Goal: Task Accomplishment & Management: Manage account settings

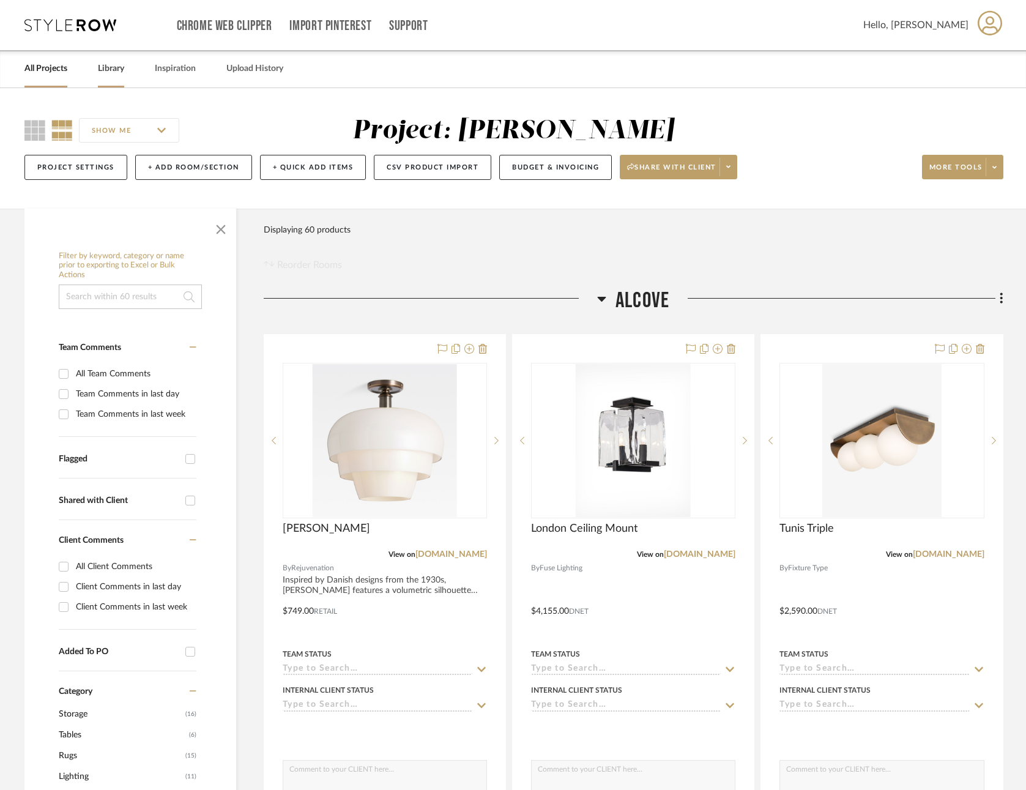
click at [106, 65] on link "Library" at bounding box center [111, 69] width 26 height 17
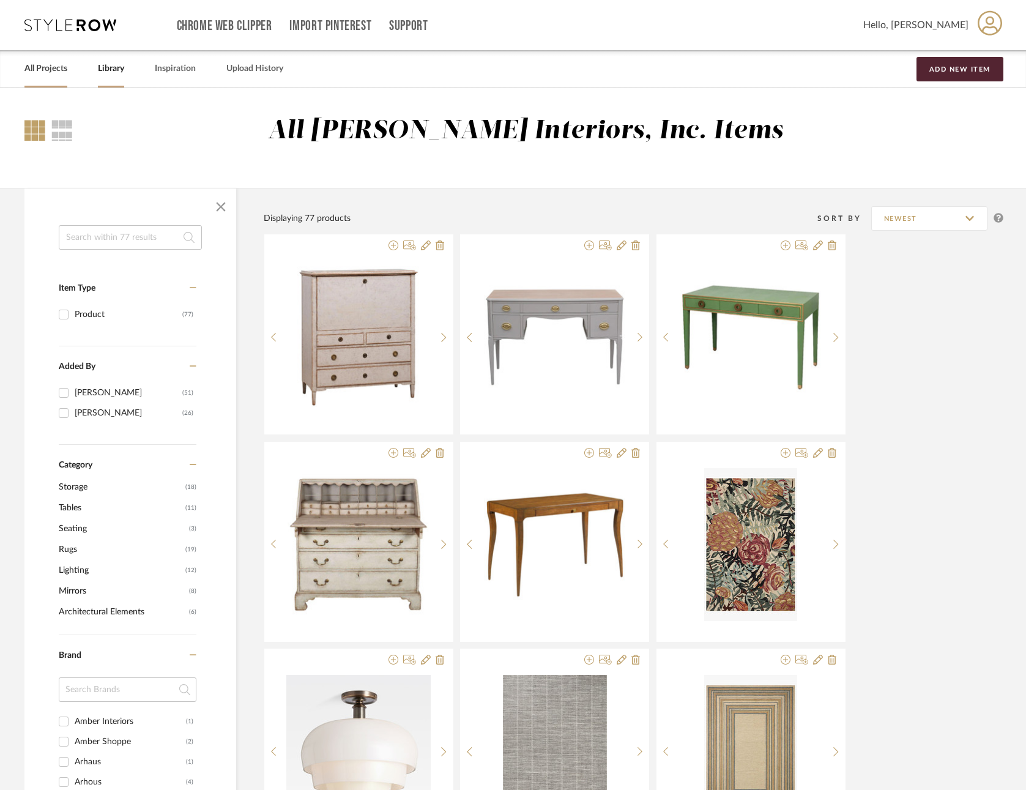
click at [50, 63] on link "All Projects" at bounding box center [45, 69] width 43 height 17
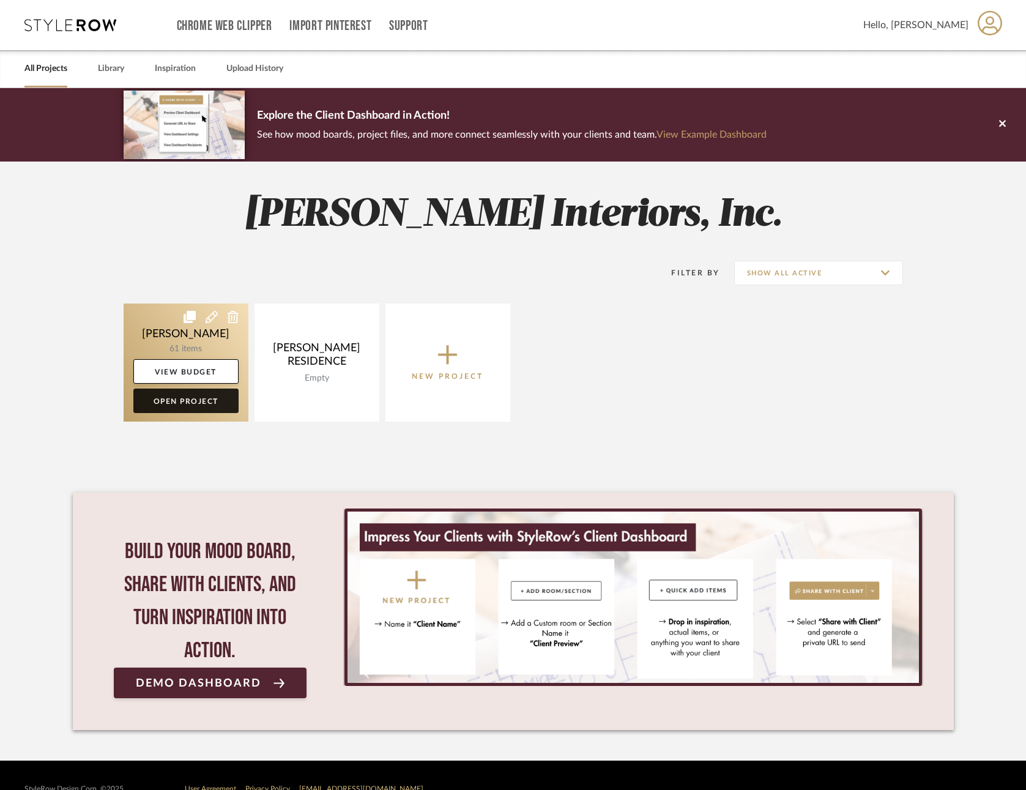
click at [189, 398] on link "Open Project" at bounding box center [185, 401] width 105 height 24
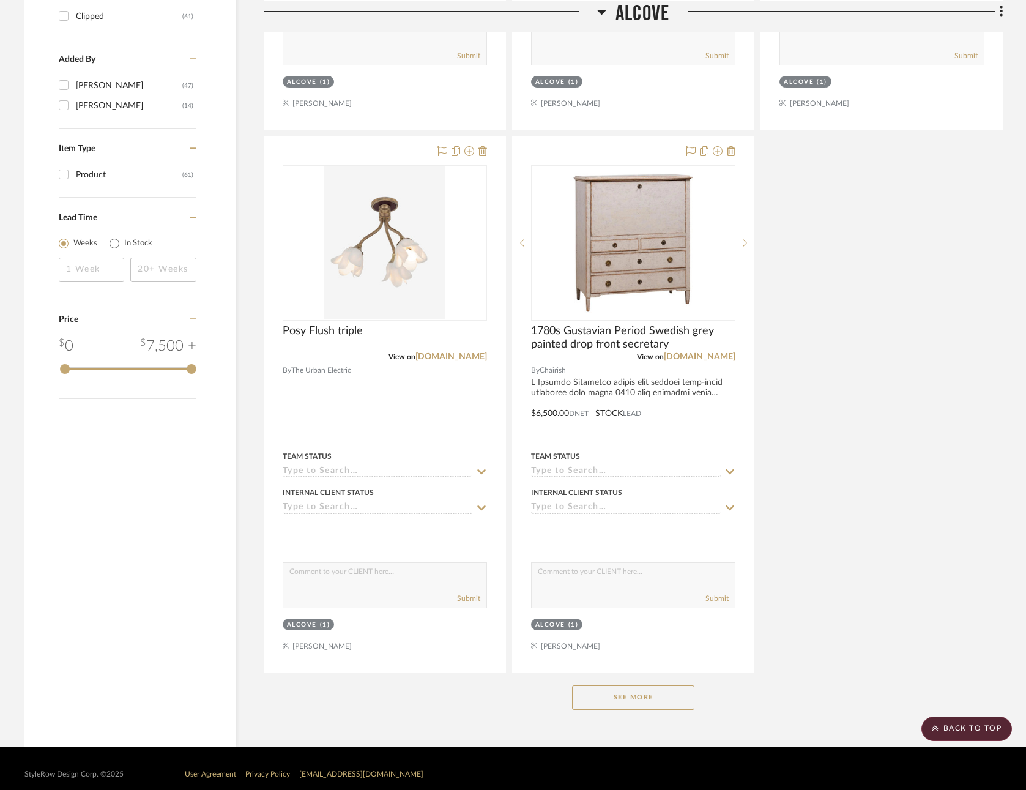
scroll to position [1293, 0]
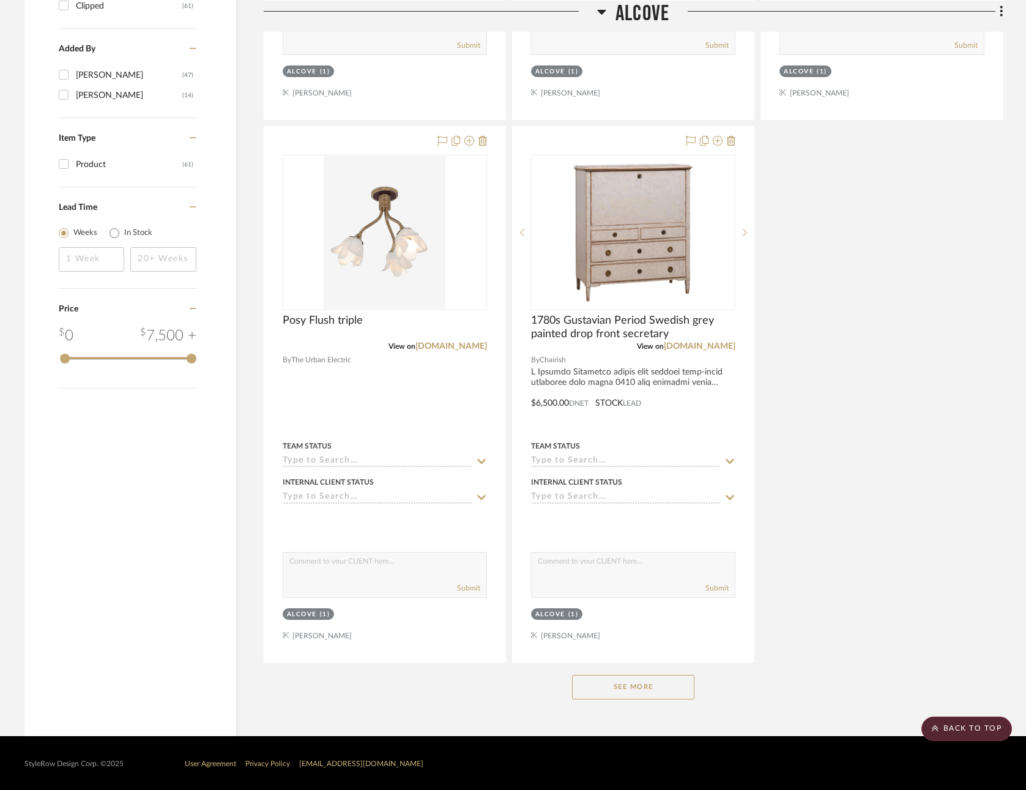
click at [632, 680] on button "See More" at bounding box center [633, 687] width 122 height 24
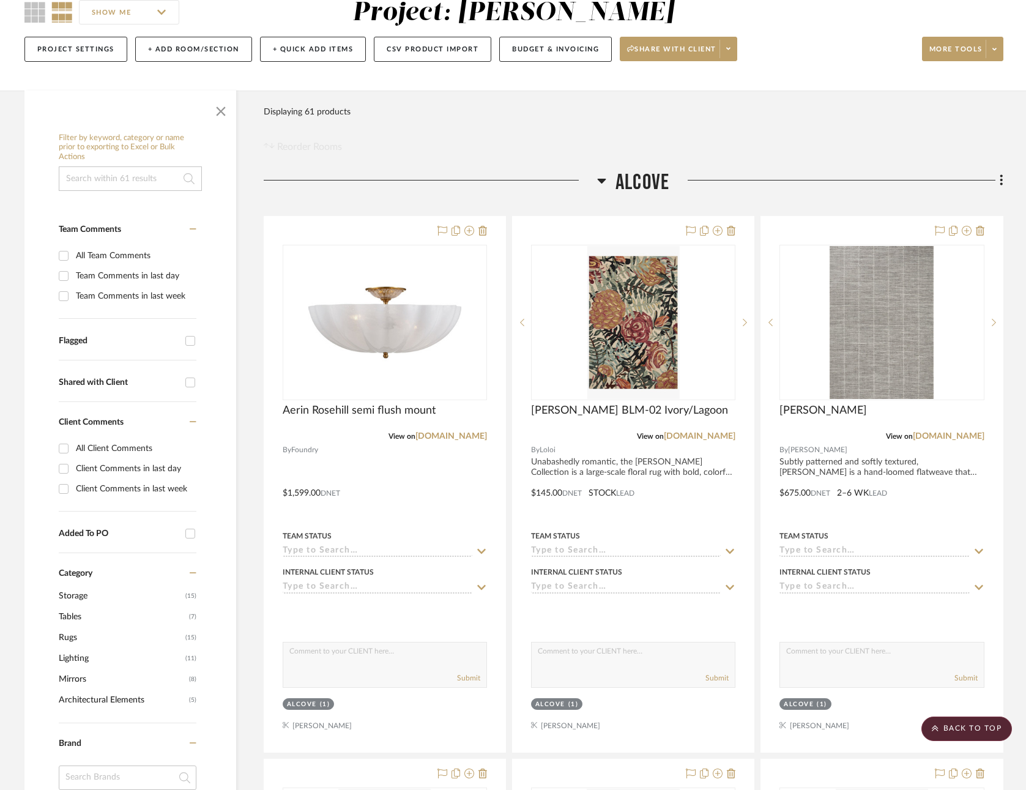
scroll to position [0, 0]
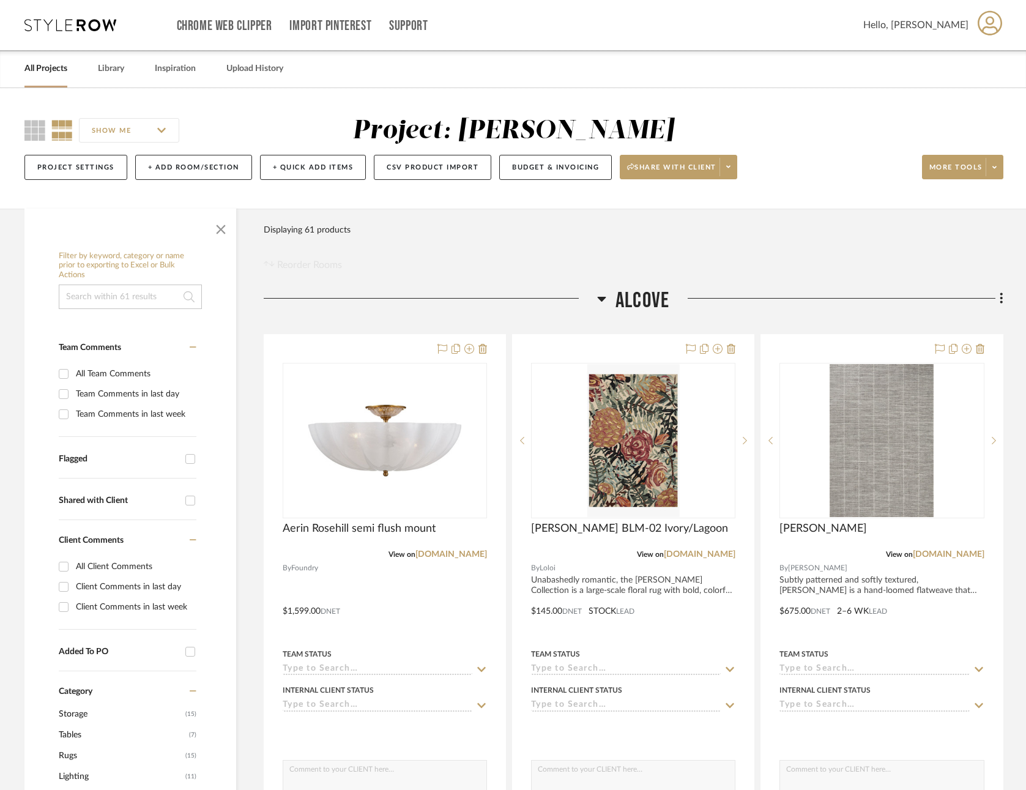
click at [46, 65] on link "All Projects" at bounding box center [45, 69] width 43 height 17
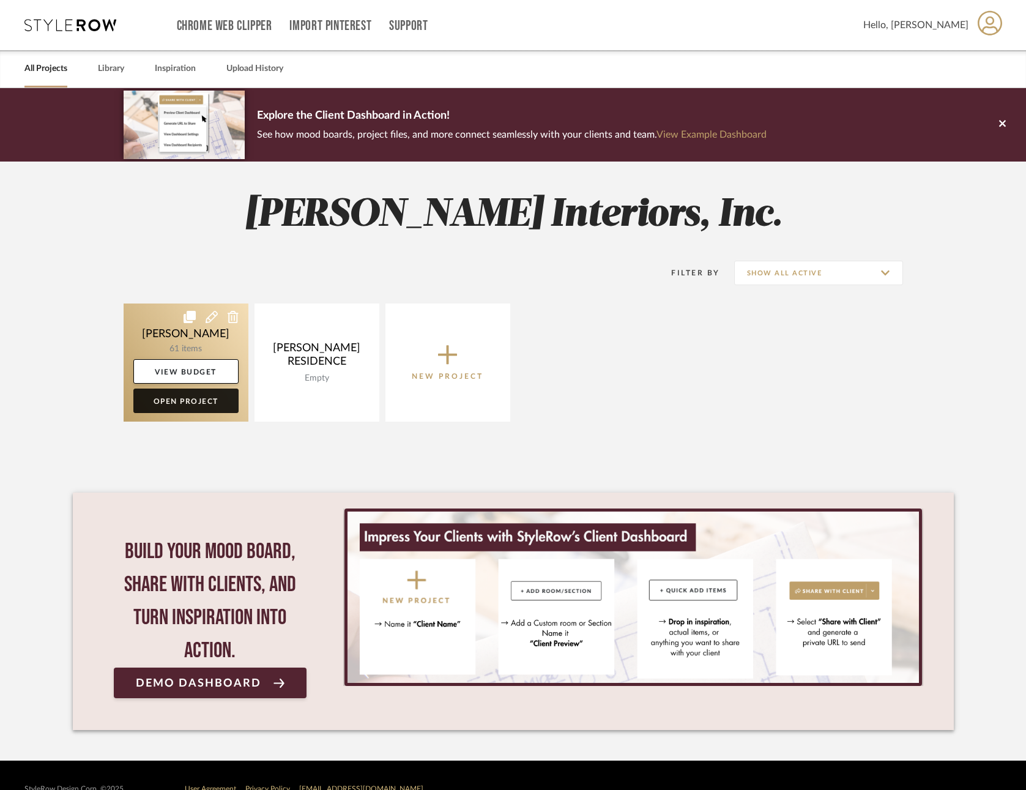
click at [179, 400] on link "Open Project" at bounding box center [185, 401] width 105 height 24
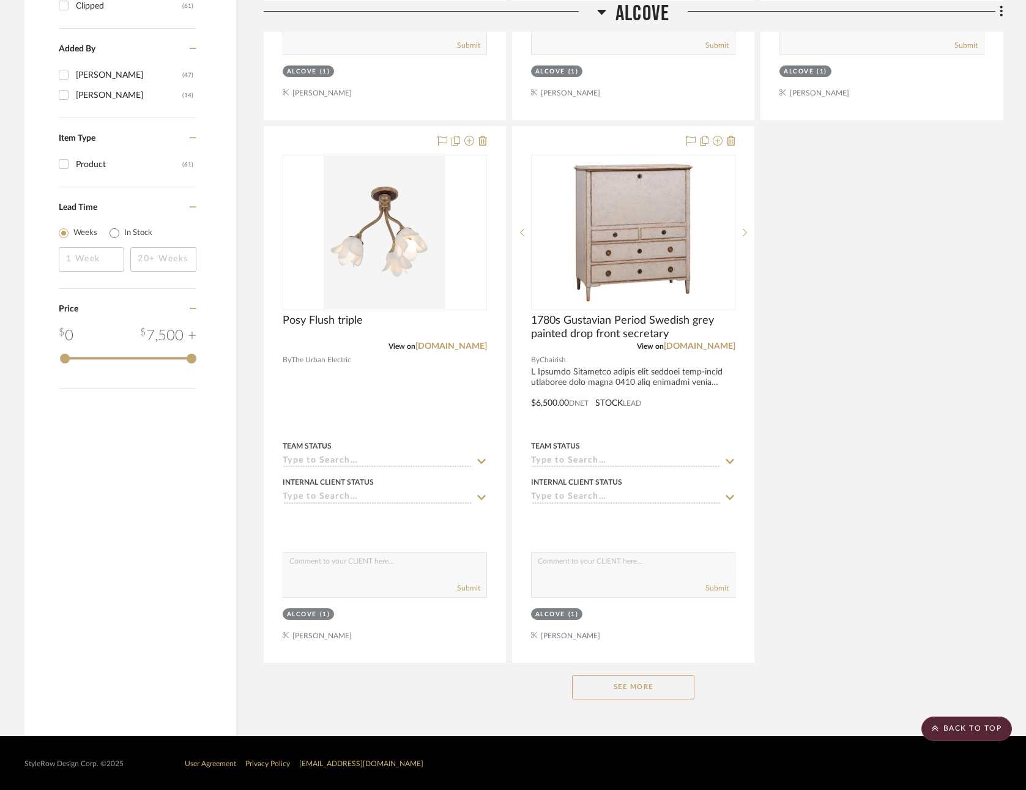
scroll to position [1293, 0]
click at [605, 685] on button "See More" at bounding box center [633, 687] width 122 height 24
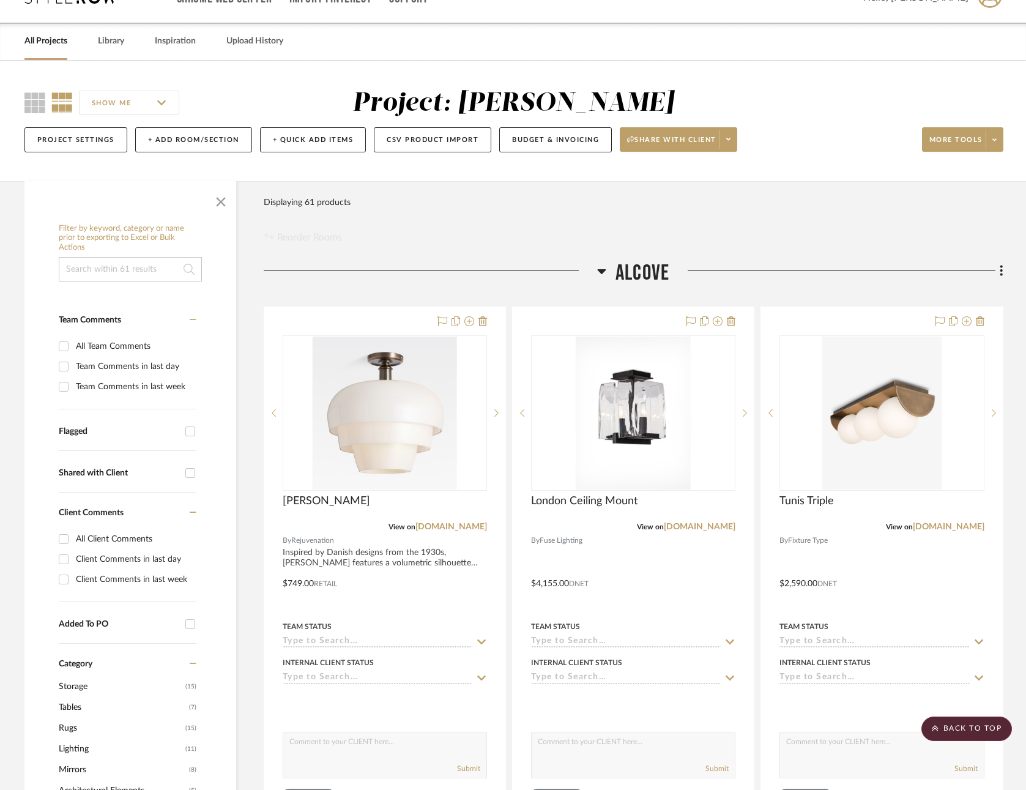
scroll to position [0, 0]
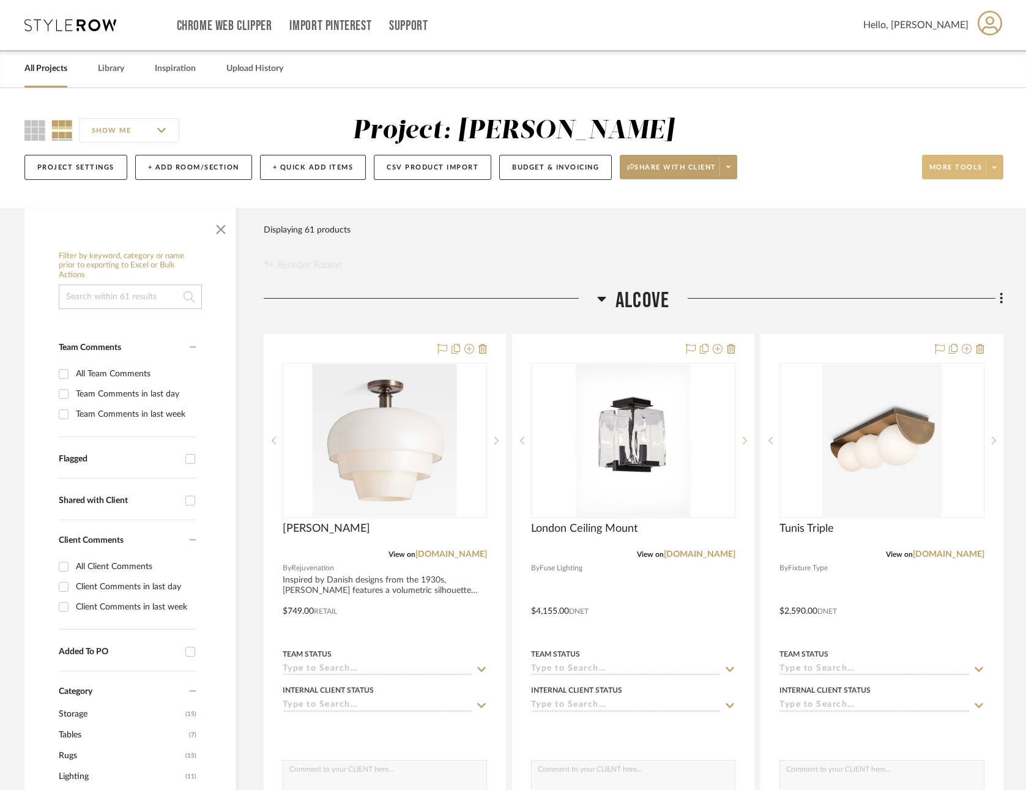
click at [948, 165] on span "More tools" at bounding box center [955, 172] width 53 height 18
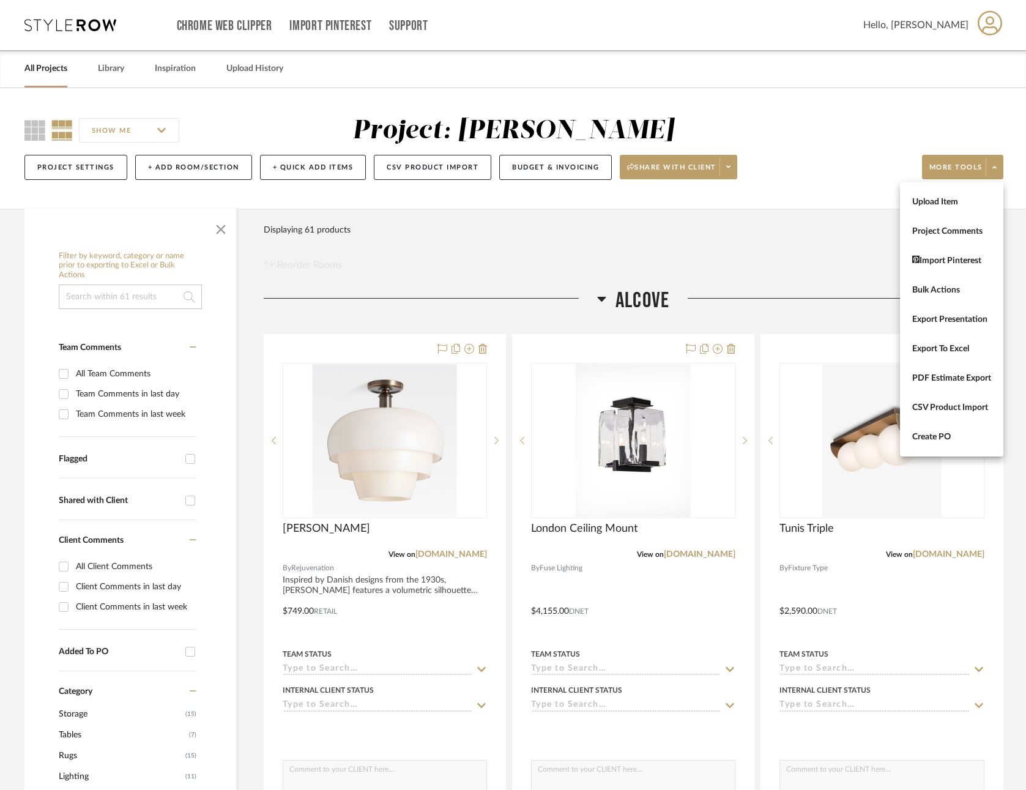
click at [941, 316] on span "Export Presentation" at bounding box center [951, 319] width 79 height 10
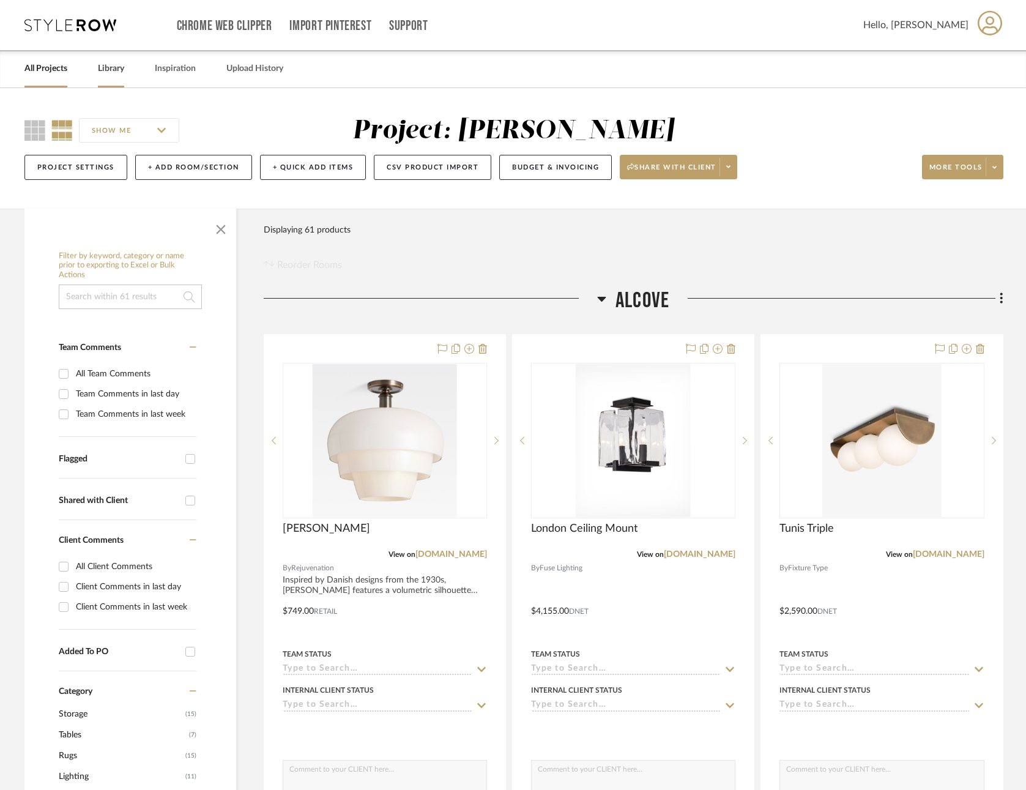
click at [103, 67] on link "Library" at bounding box center [111, 69] width 26 height 17
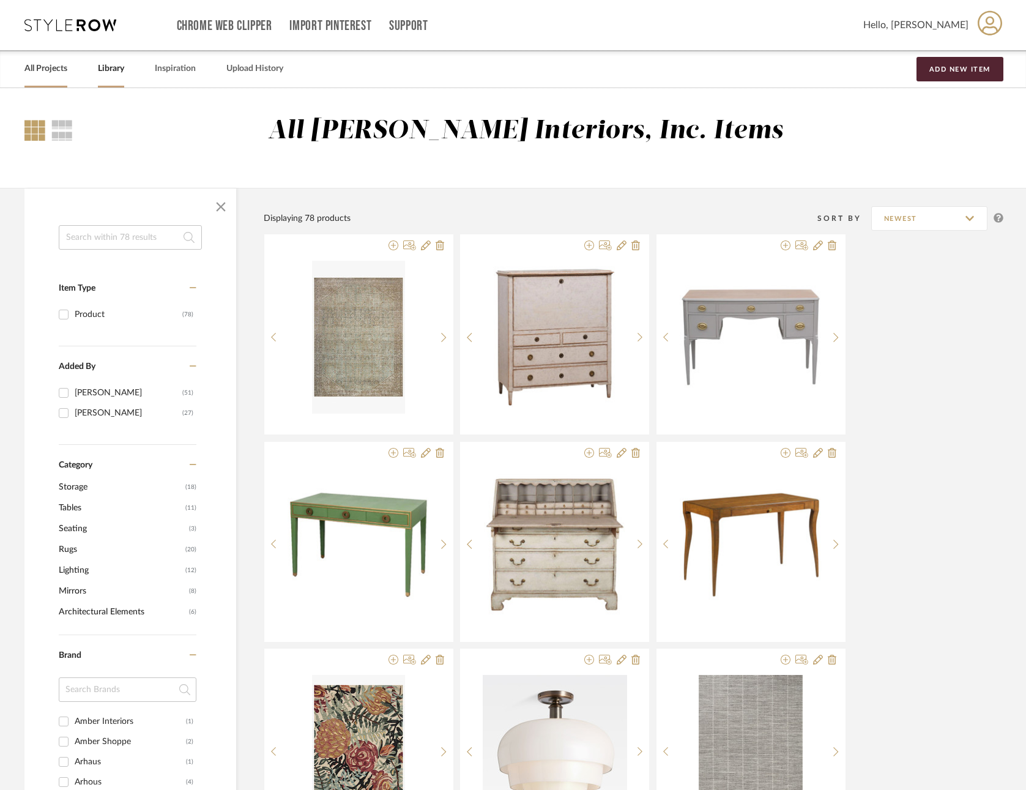
click at [32, 65] on link "All Projects" at bounding box center [45, 69] width 43 height 17
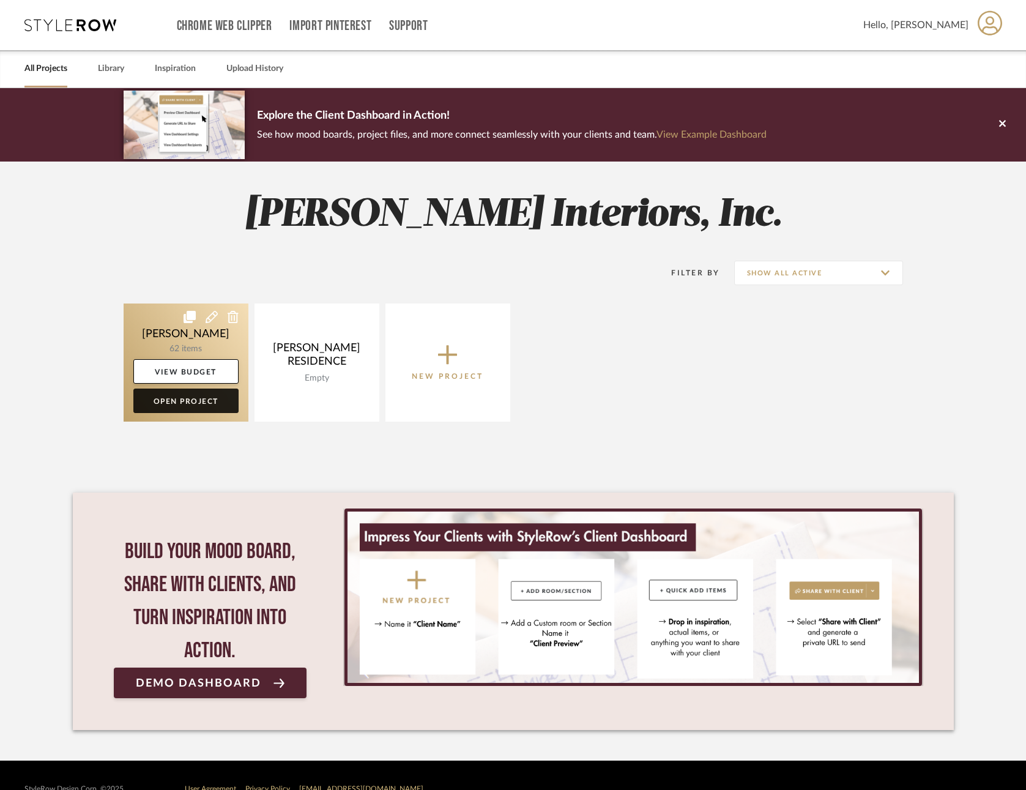
click at [204, 396] on link "Open Project" at bounding box center [185, 401] width 105 height 24
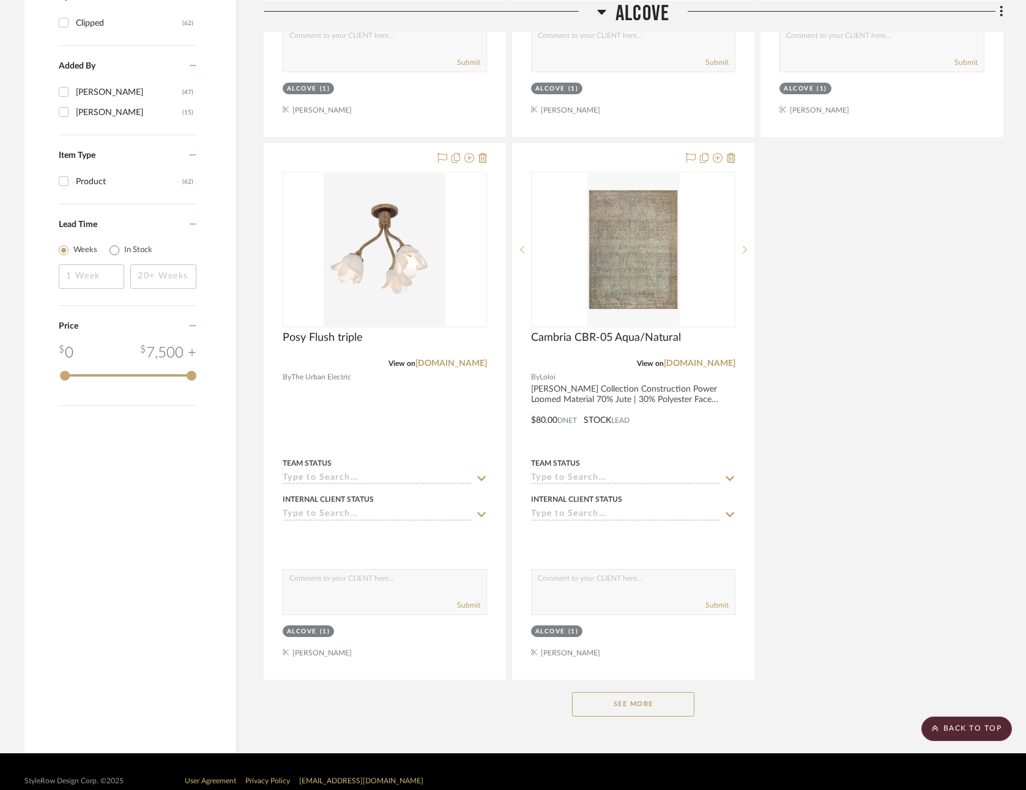
scroll to position [1293, 0]
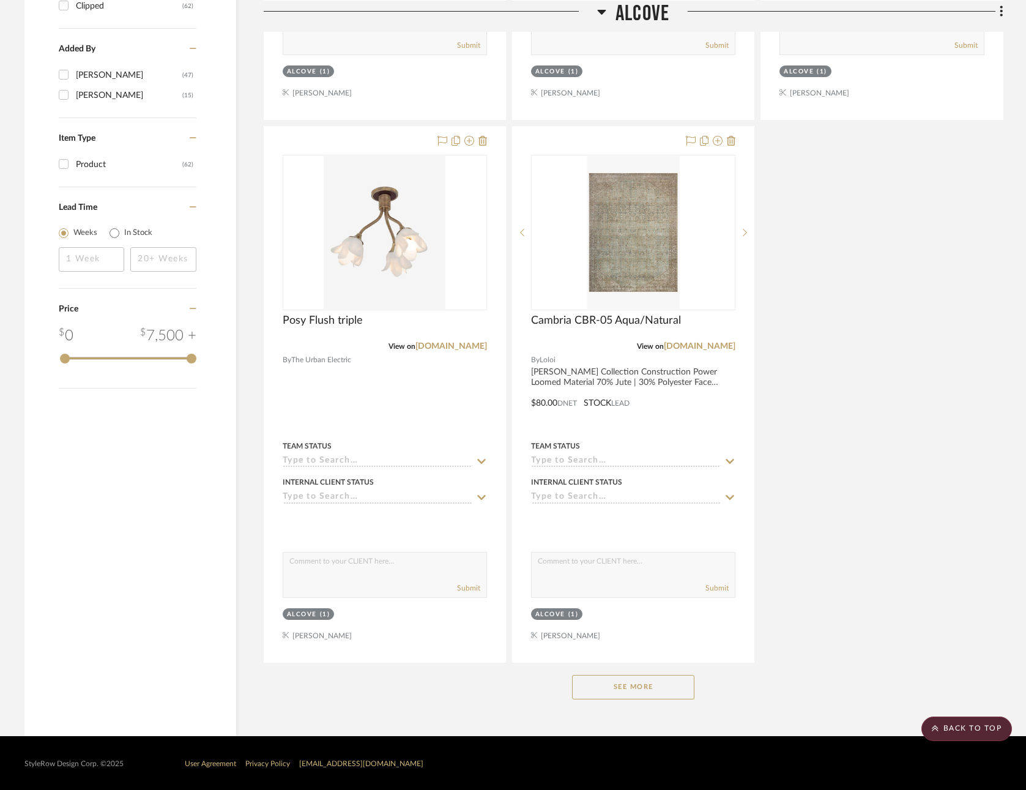
click at [602, 684] on button "See More" at bounding box center [633, 687] width 122 height 24
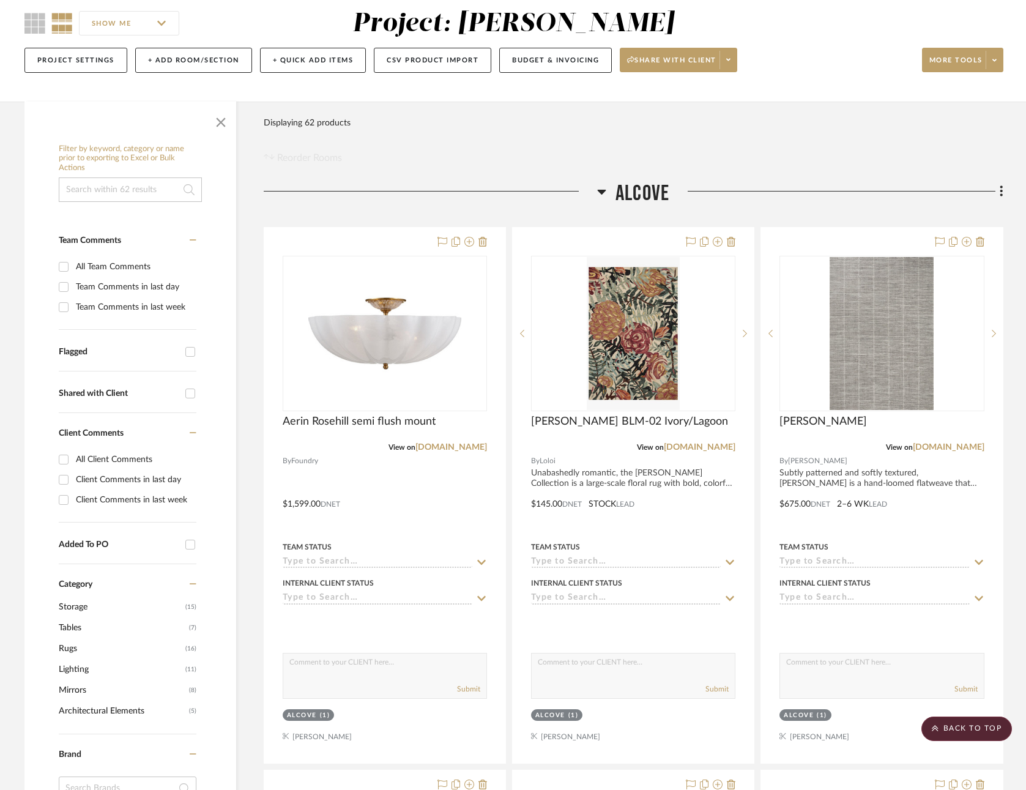
scroll to position [0, 0]
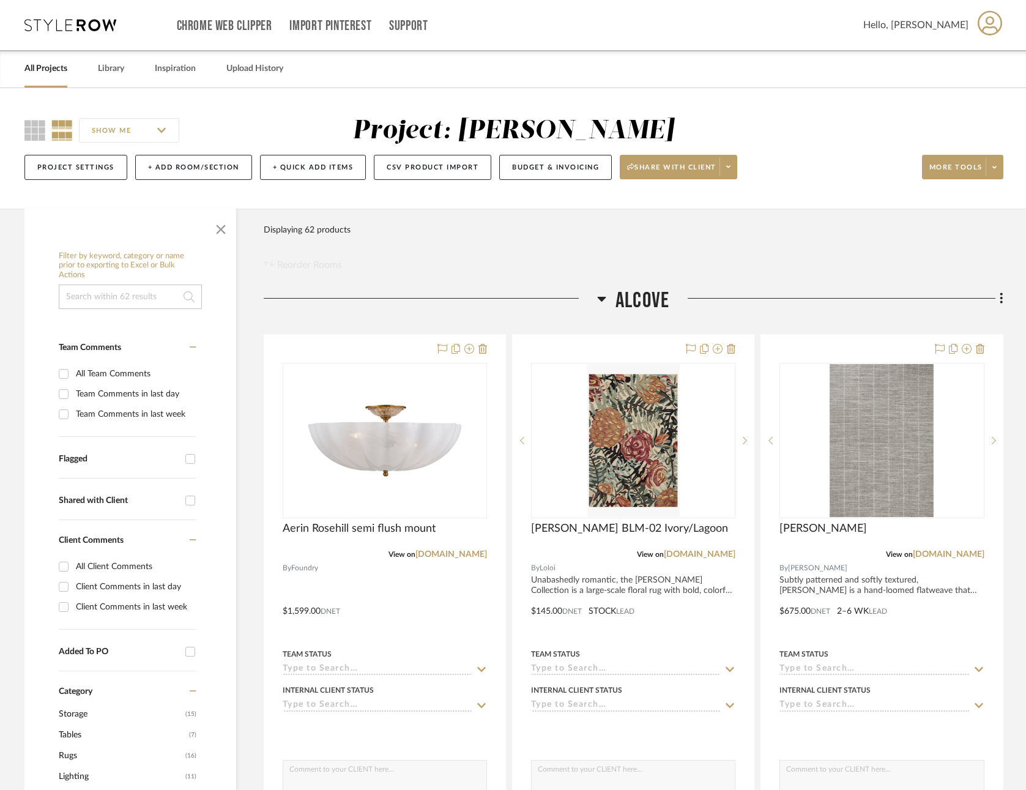
click at [40, 68] on link "All Projects" at bounding box center [45, 69] width 43 height 17
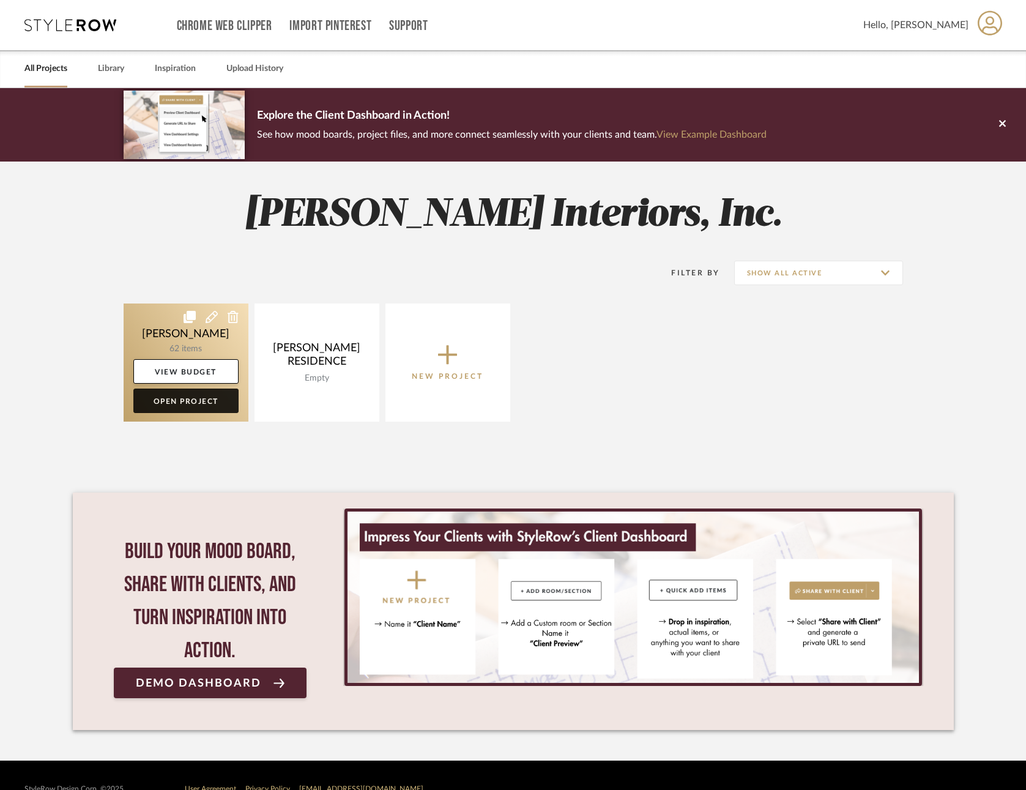
click at [188, 396] on link "Open Project" at bounding box center [185, 401] width 105 height 24
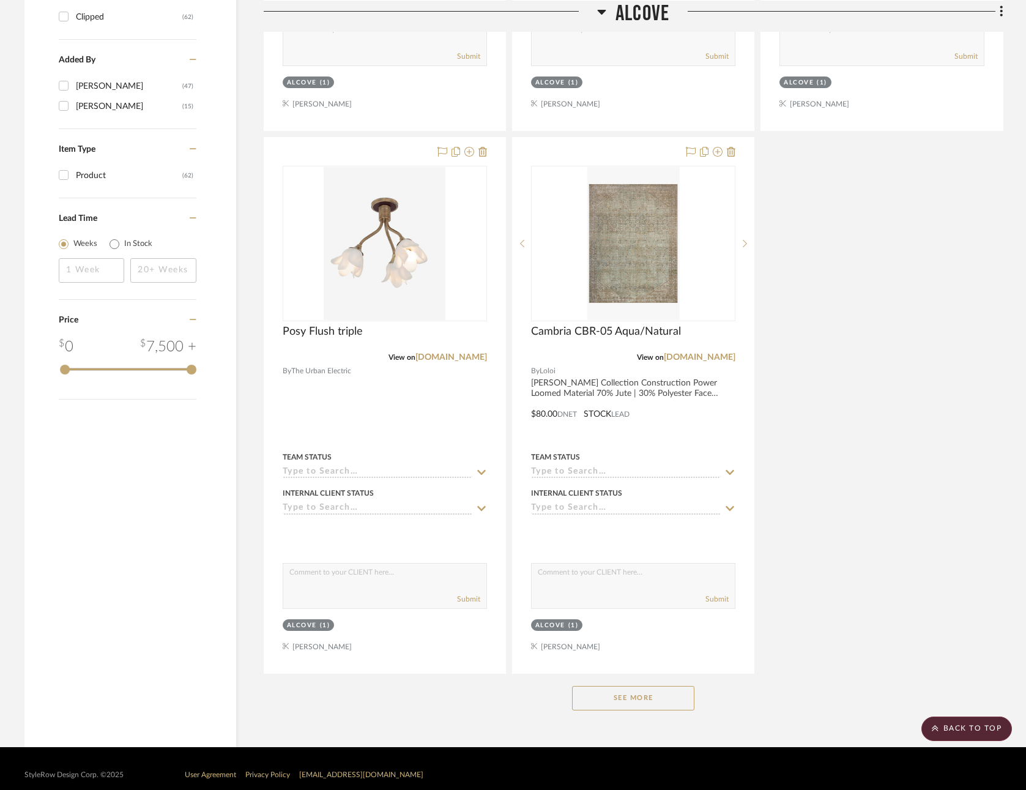
scroll to position [1293, 0]
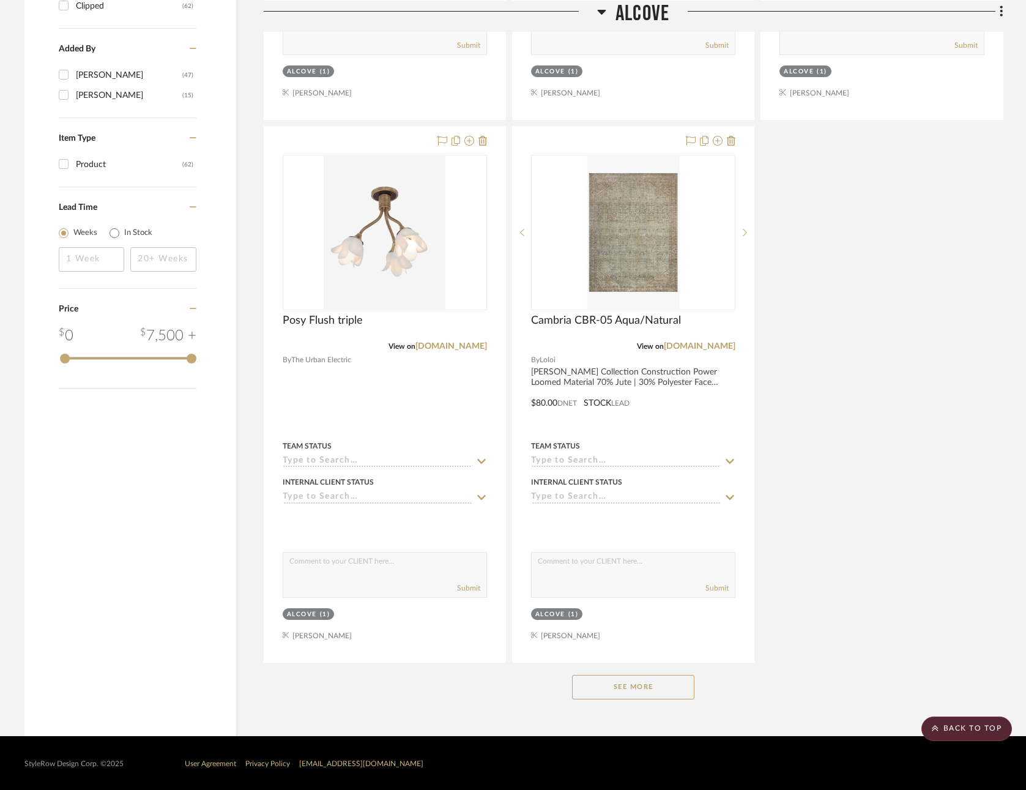
click at [647, 681] on button "See More" at bounding box center [633, 687] width 122 height 24
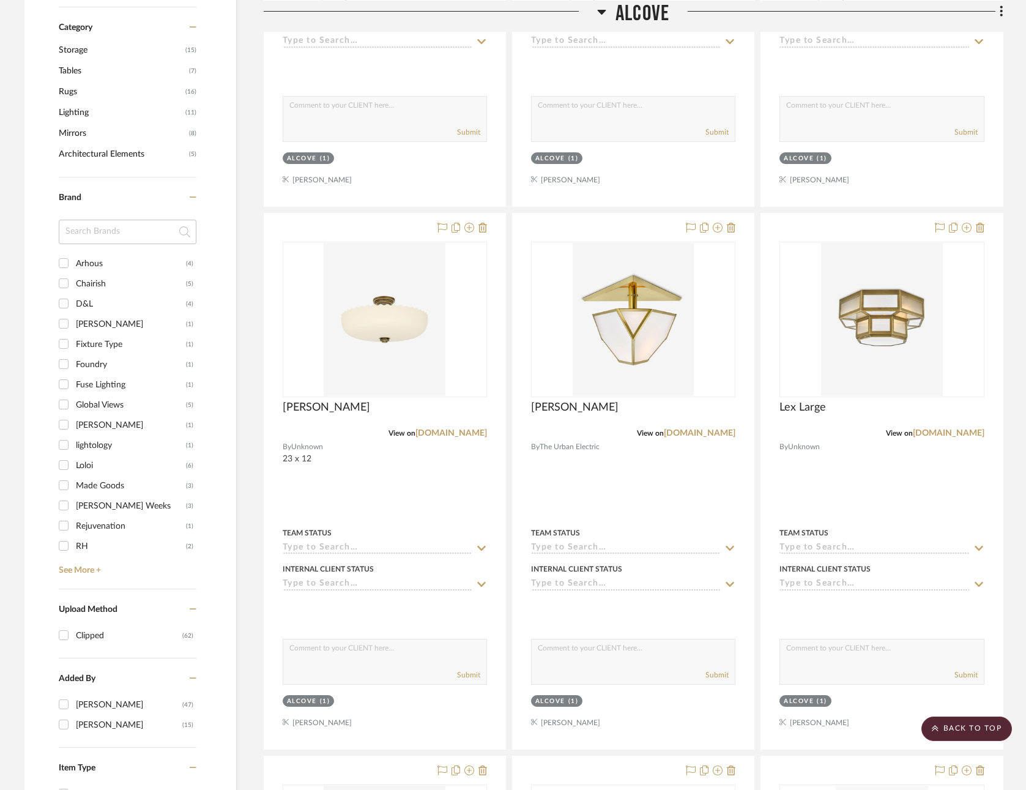
scroll to position [0, 0]
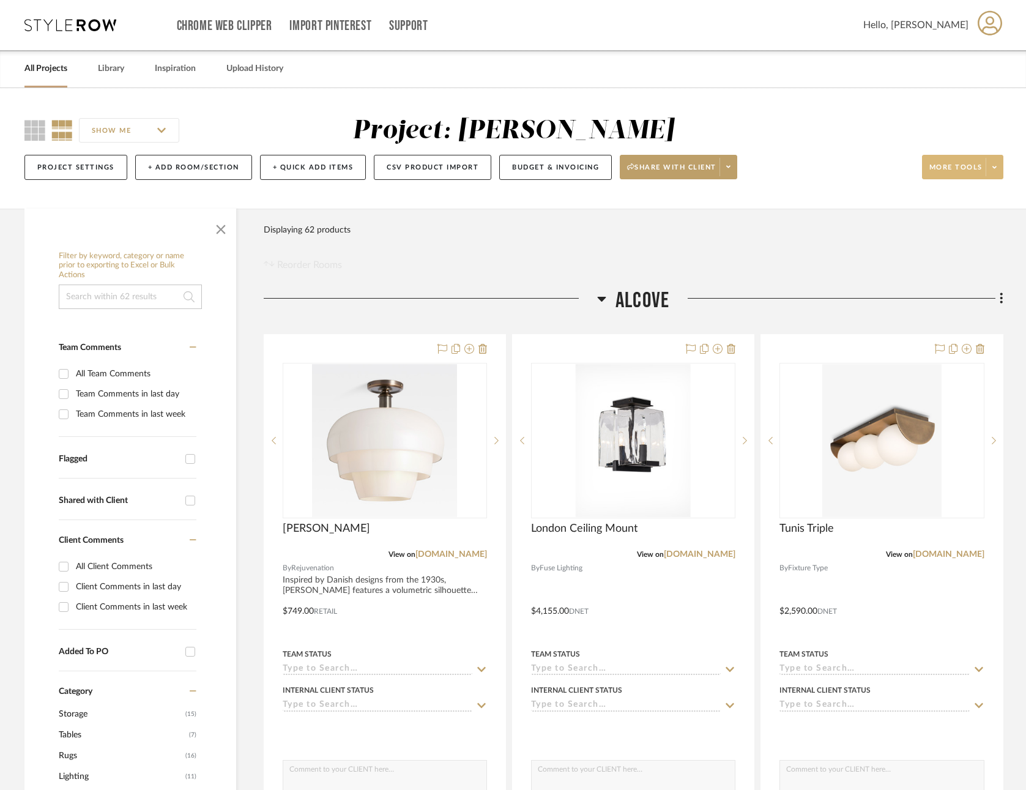
click at [955, 167] on span "More tools" at bounding box center [955, 172] width 53 height 18
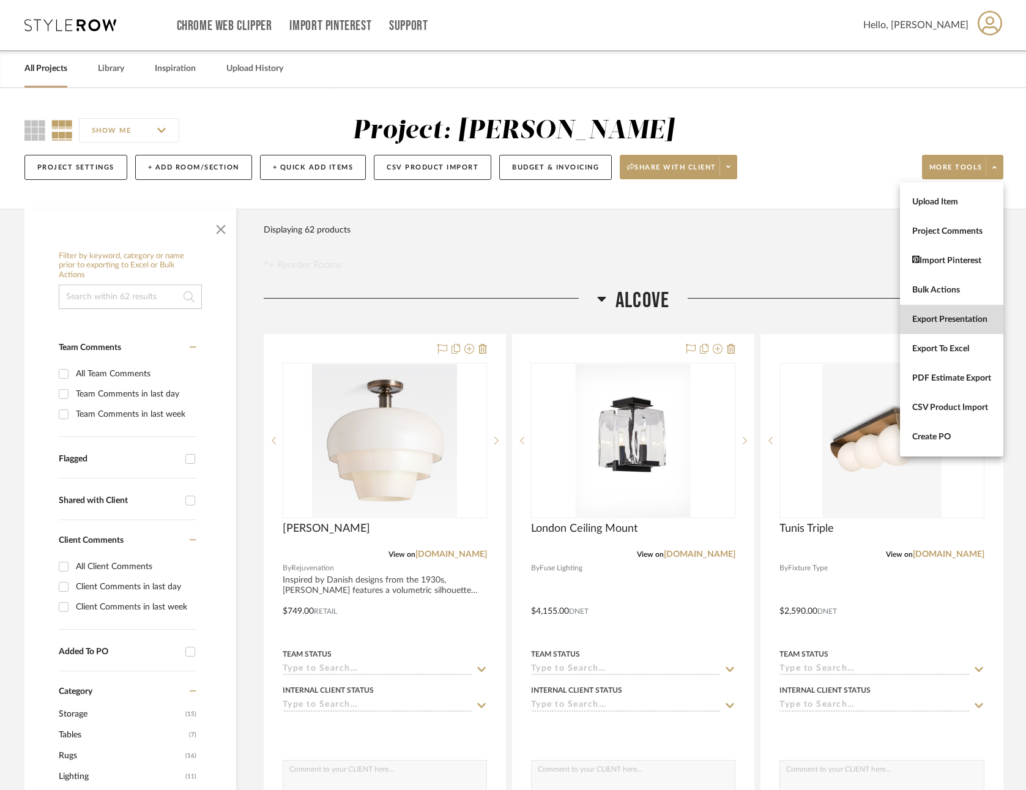
click at [937, 319] on span "Export Presentation" at bounding box center [951, 319] width 79 height 10
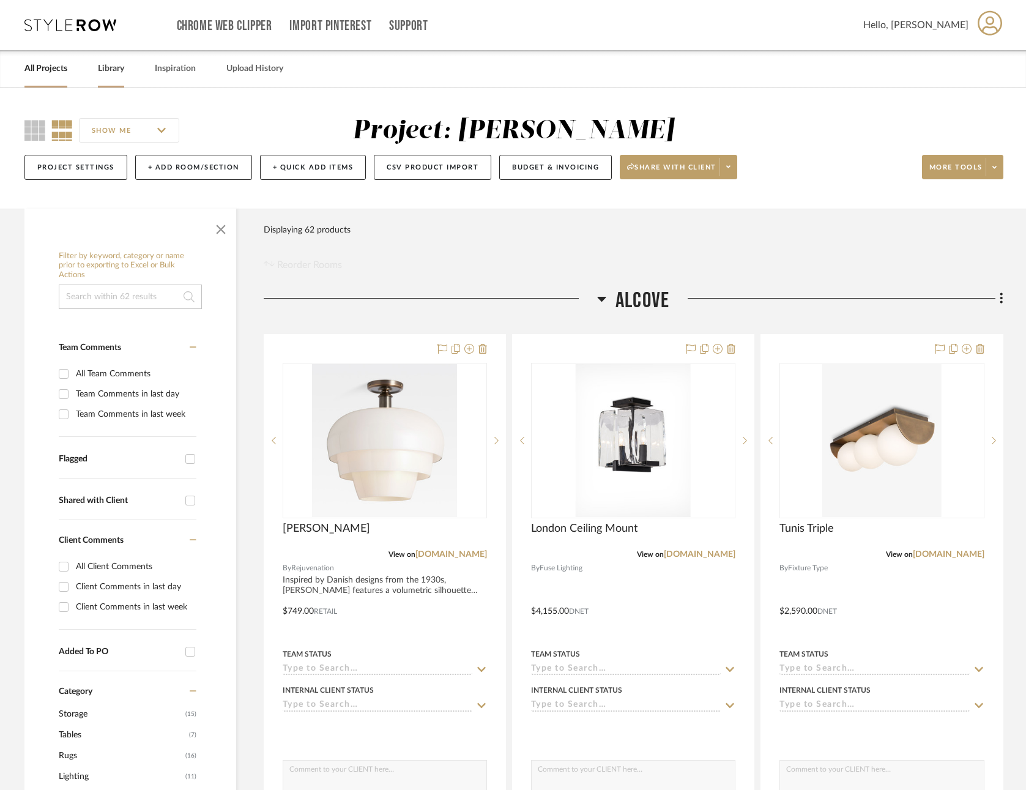
click at [113, 67] on link "Library" at bounding box center [111, 69] width 26 height 17
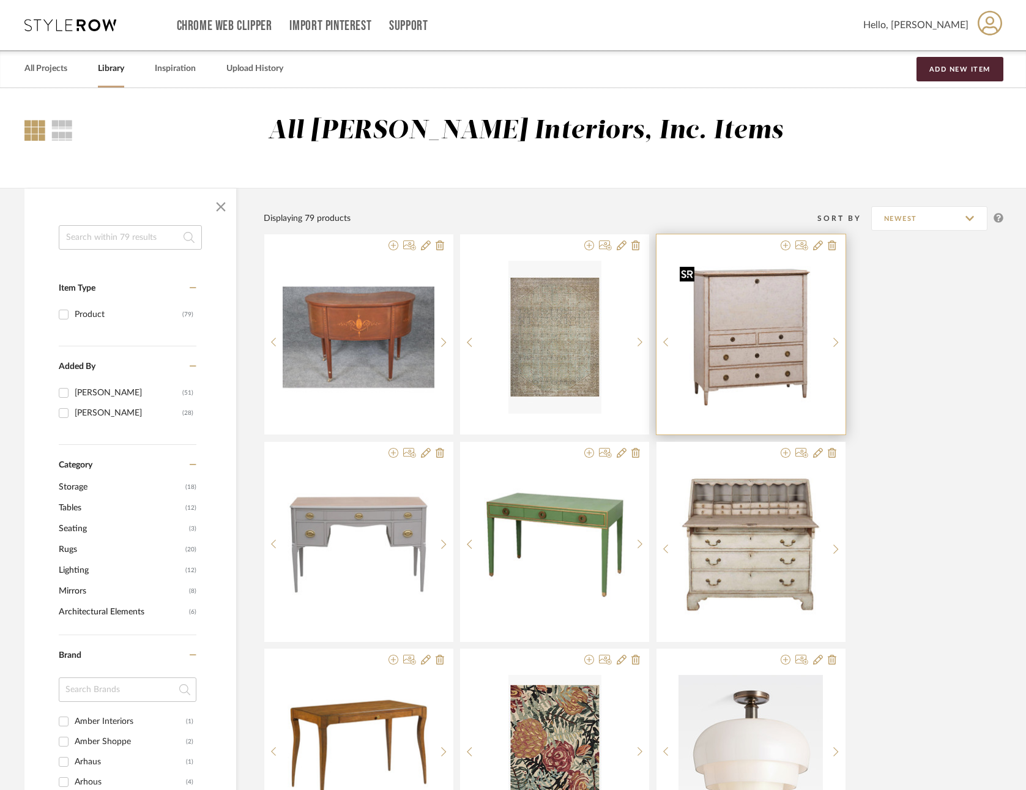
click at [757, 349] on img "0" at bounding box center [751, 337] width 152 height 152
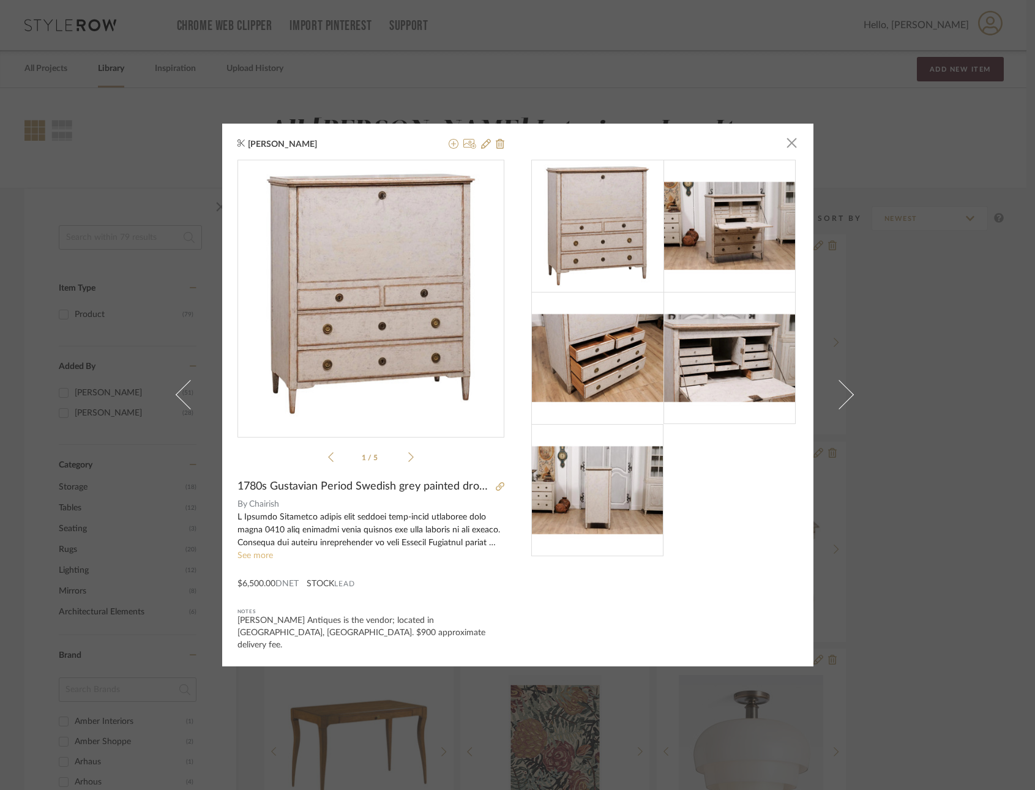
click at [258, 560] on link "See more" at bounding box center [254, 555] width 35 height 9
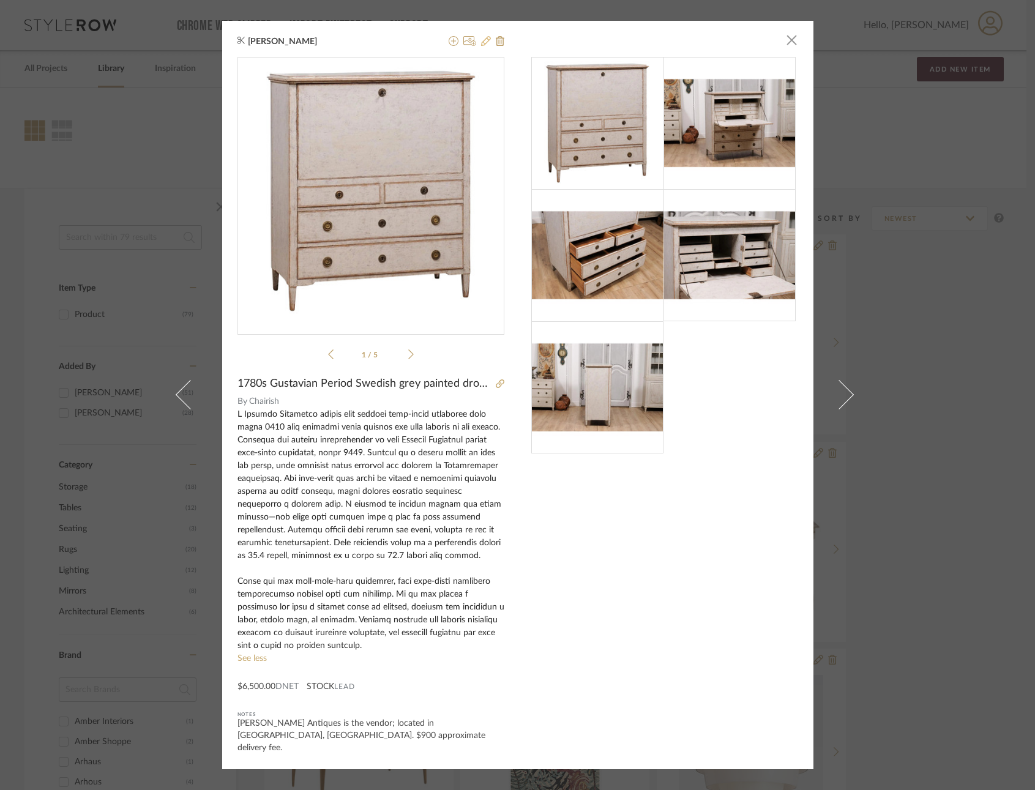
click at [481, 43] on icon at bounding box center [486, 41] width 10 height 10
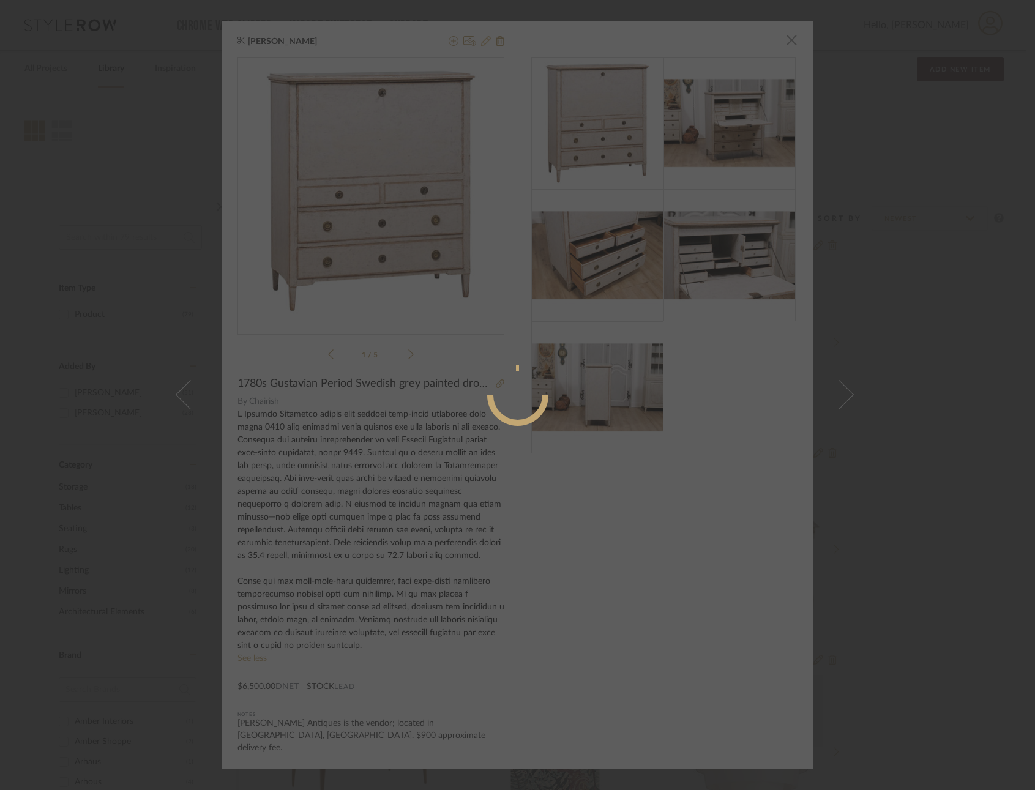
radio input "true"
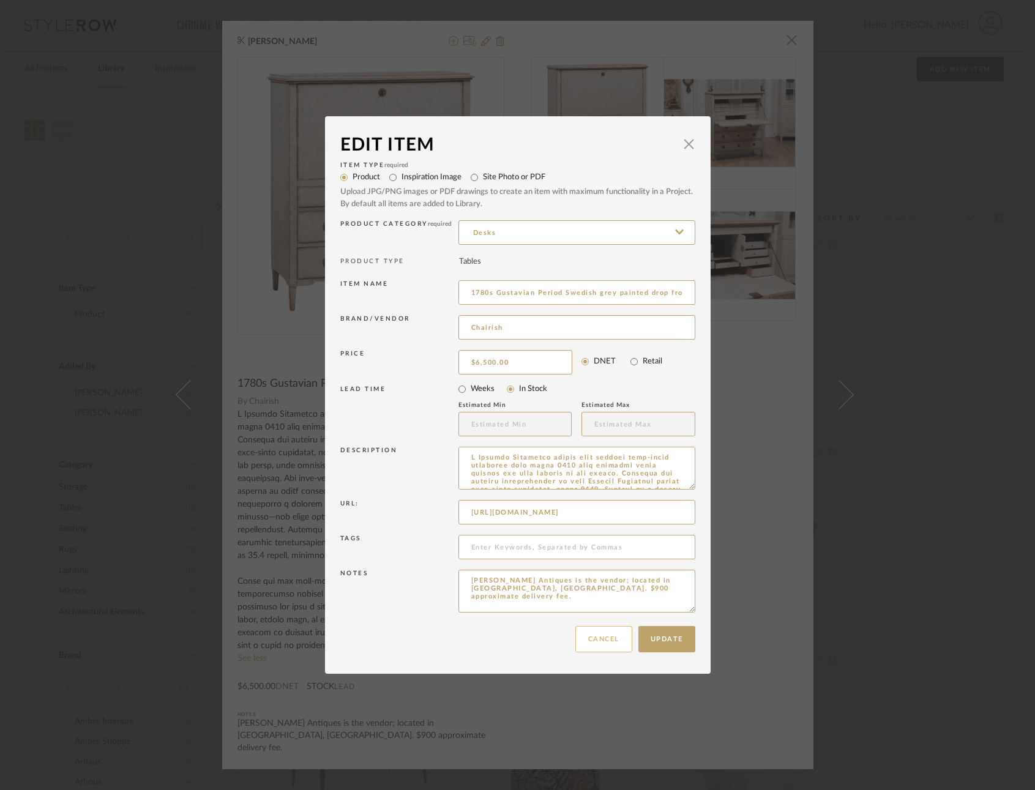
click at [595, 639] on button "Cancel" at bounding box center [603, 639] width 57 height 26
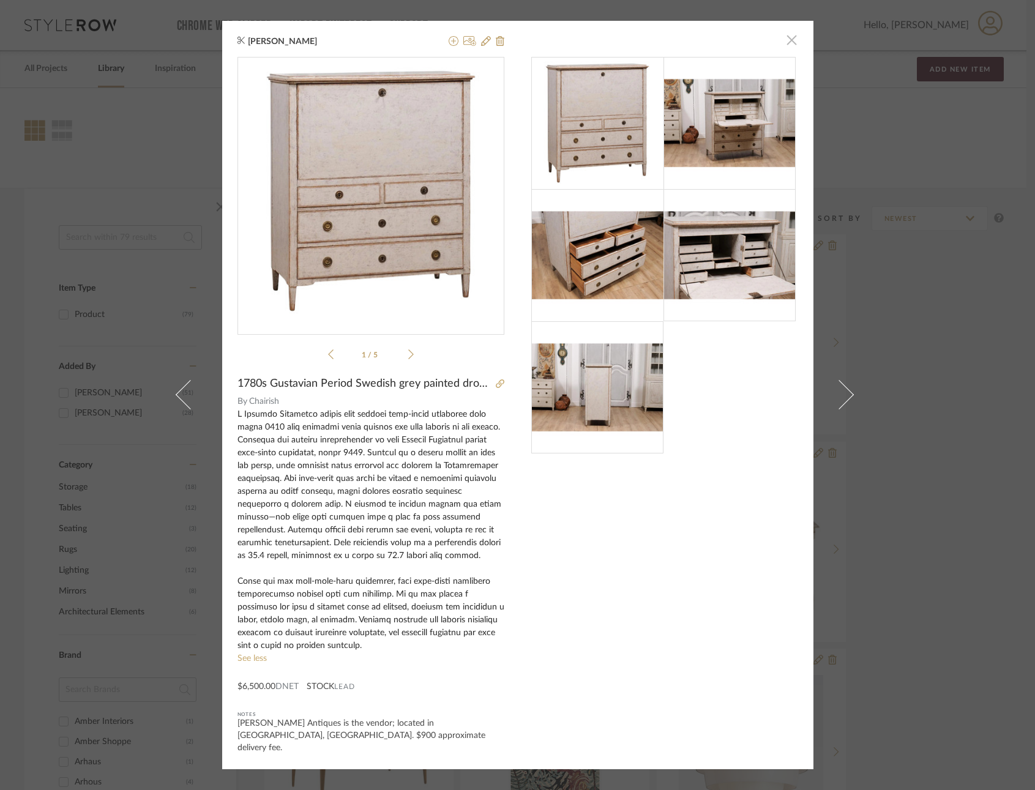
click at [784, 45] on span "button" at bounding box center [791, 40] width 24 height 24
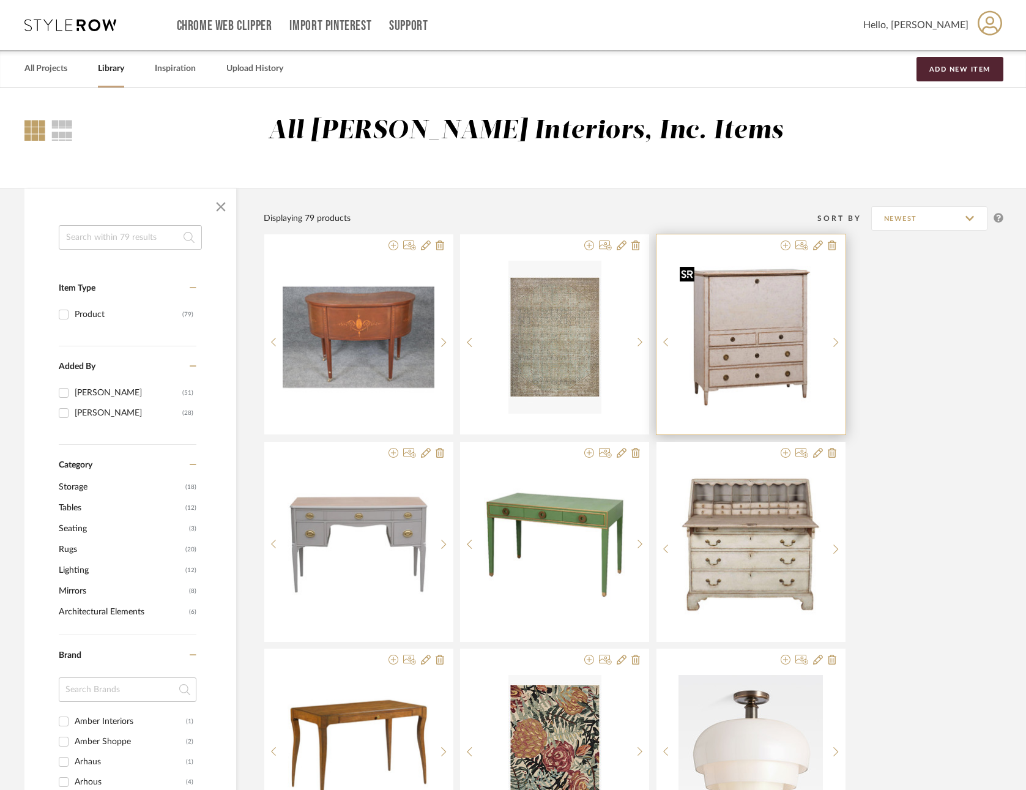
click at [762, 336] on img "0" at bounding box center [751, 337] width 152 height 152
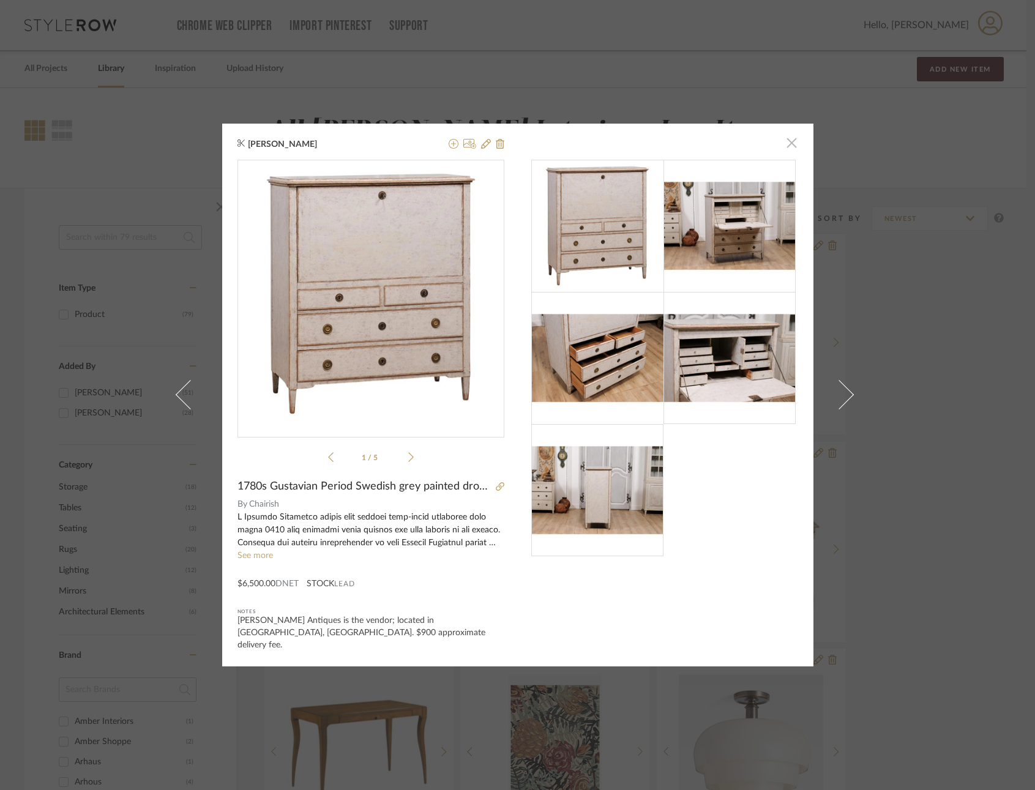
click at [783, 148] on span "button" at bounding box center [791, 143] width 24 height 24
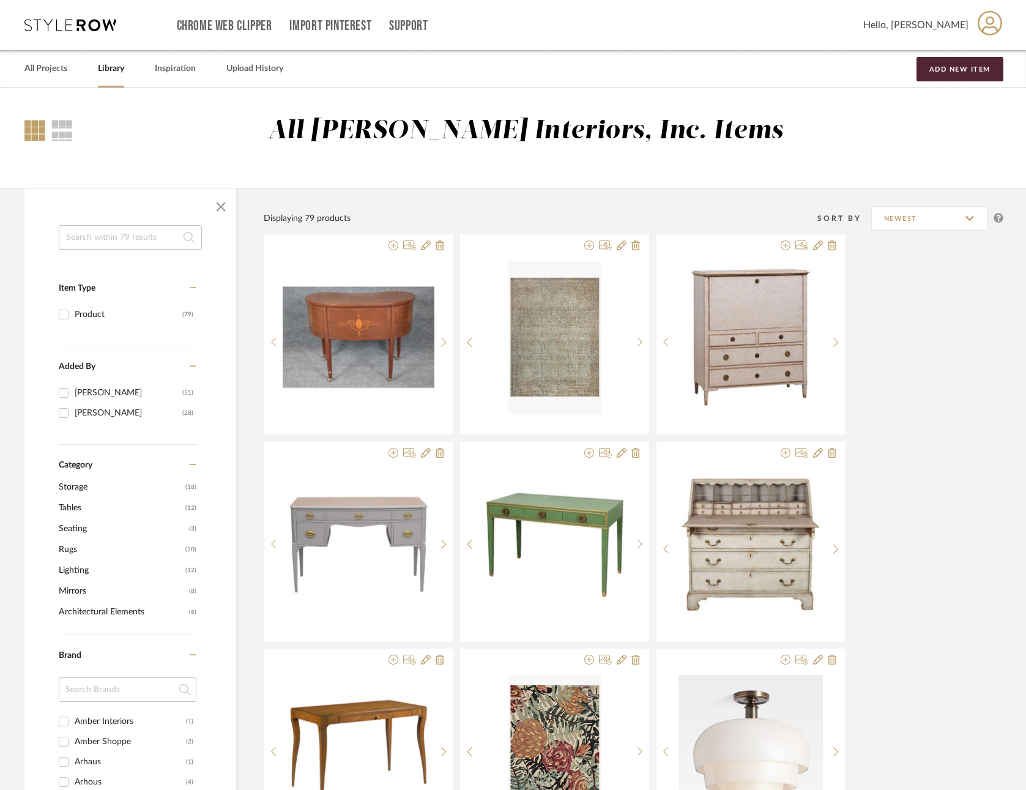
click at [32, 127] on div at bounding box center [34, 130] width 21 height 21
click at [51, 66] on link "All Projects" at bounding box center [45, 69] width 43 height 17
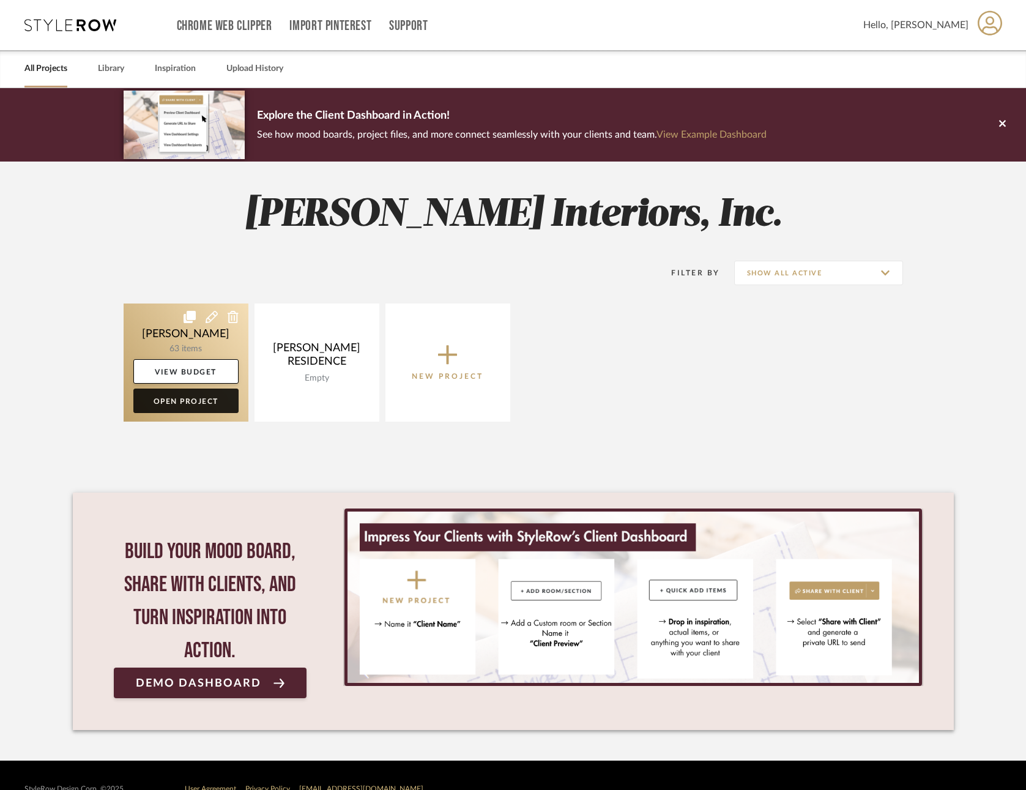
click at [187, 396] on link "Open Project" at bounding box center [185, 401] width 105 height 24
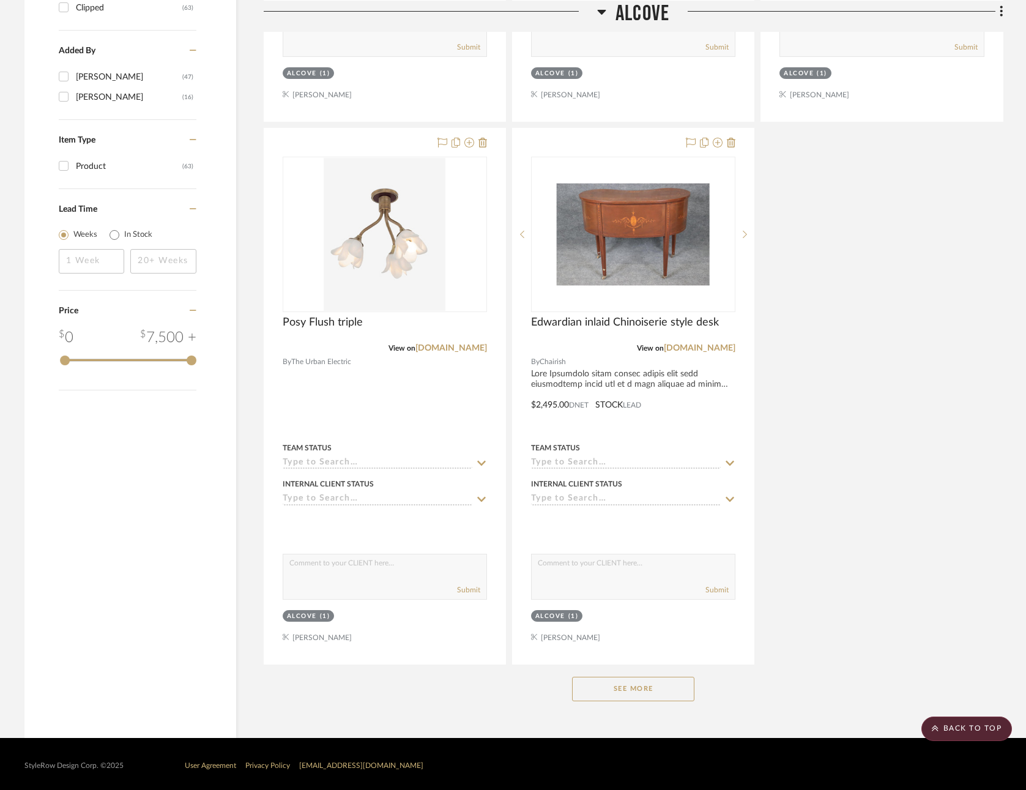
scroll to position [1293, 0]
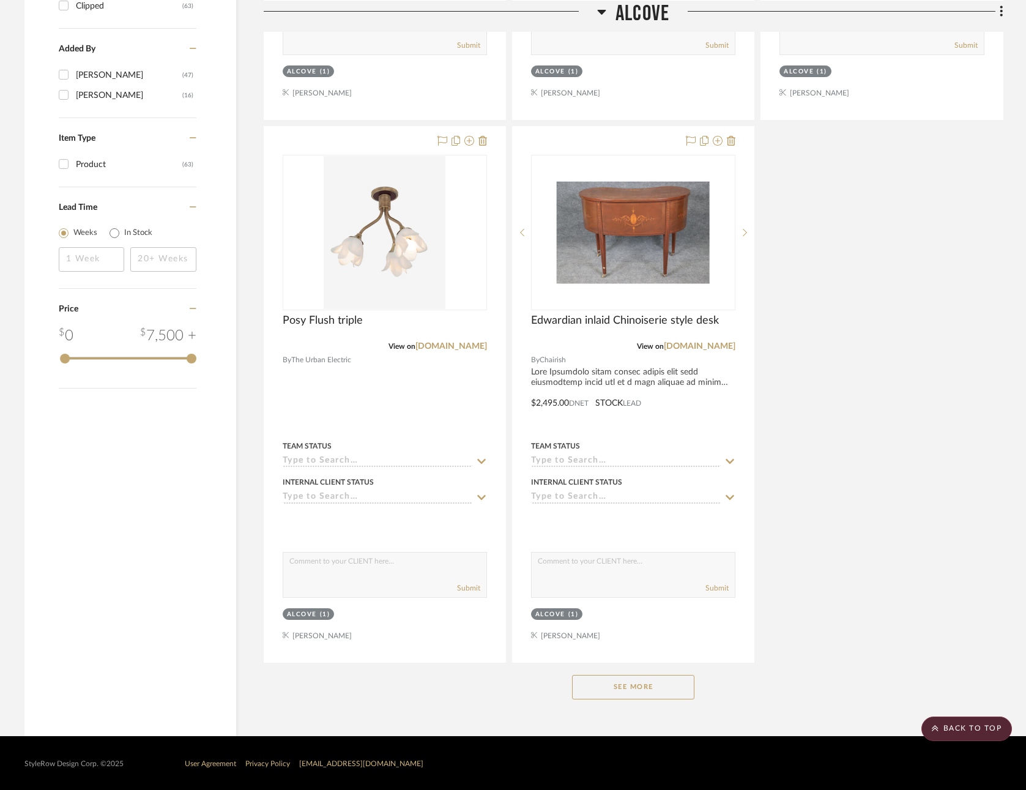
click at [623, 685] on button "See More" at bounding box center [633, 687] width 122 height 24
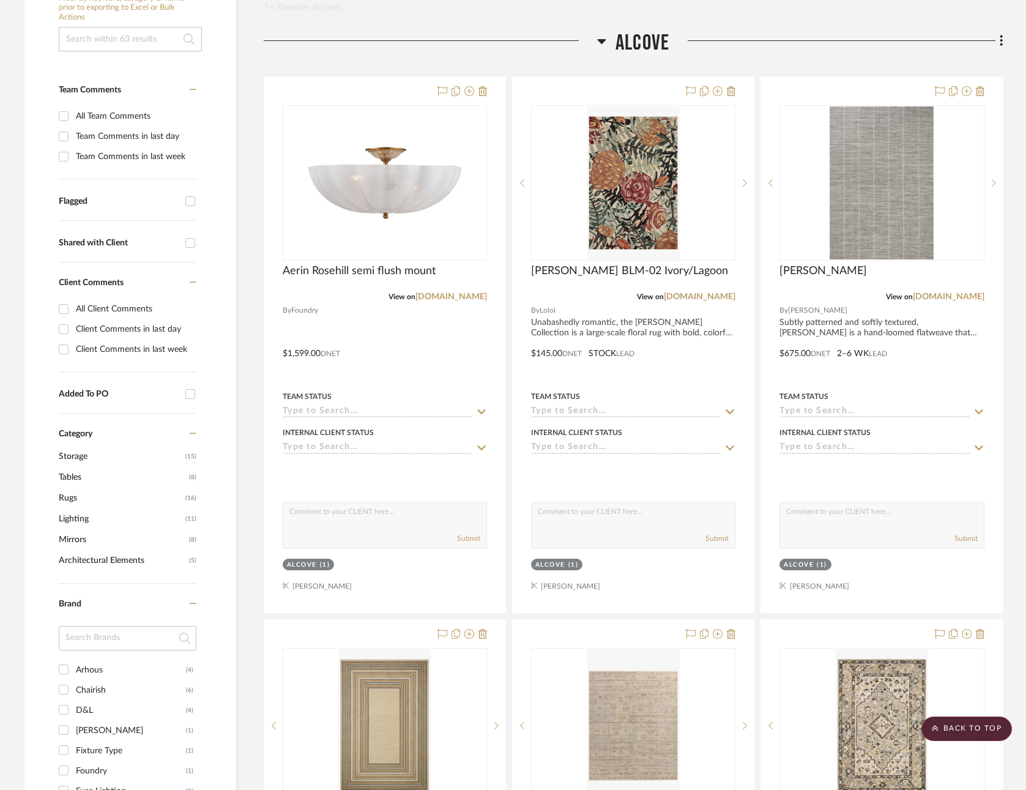
scroll to position [0, 0]
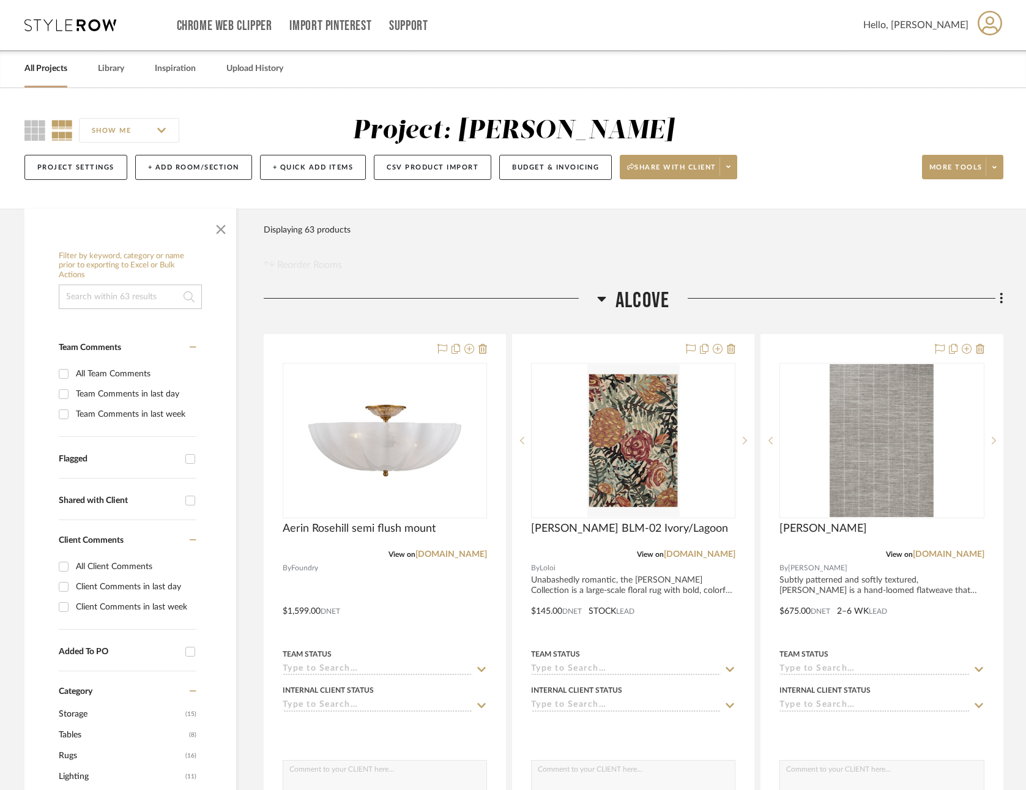
click at [49, 67] on link "All Projects" at bounding box center [45, 69] width 43 height 17
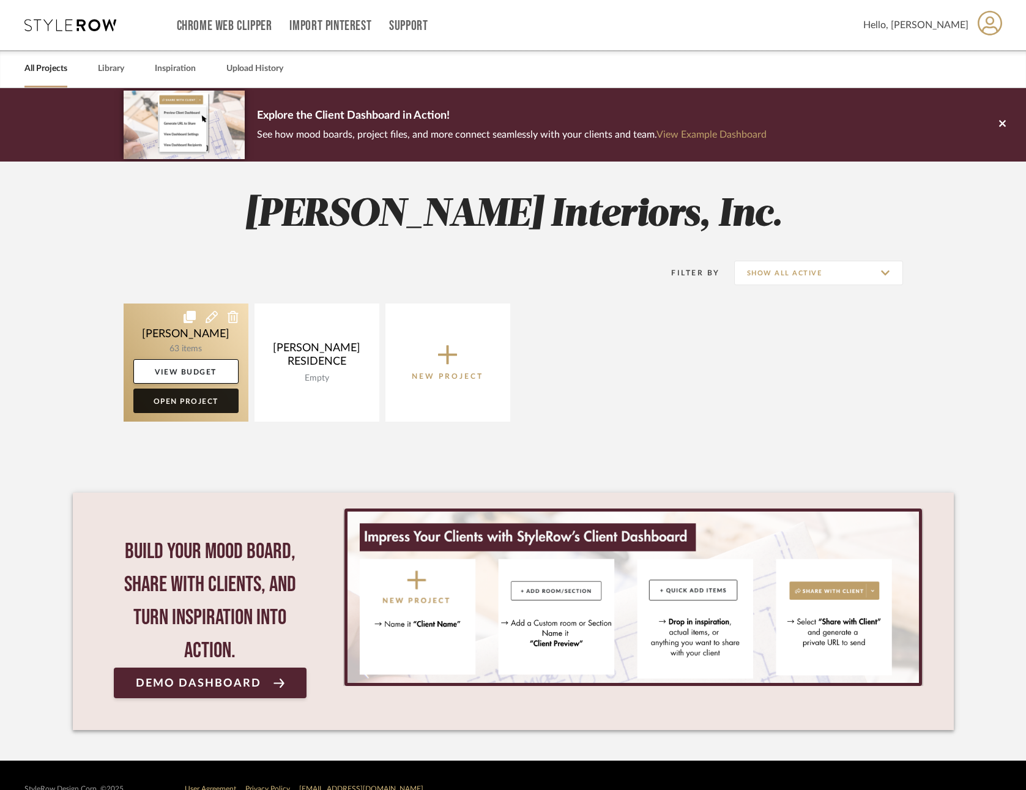
drag, startPoint x: 184, startPoint y: 396, endPoint x: 173, endPoint y: 392, distance: 11.6
click at [184, 396] on link "Open Project" at bounding box center [185, 401] width 105 height 24
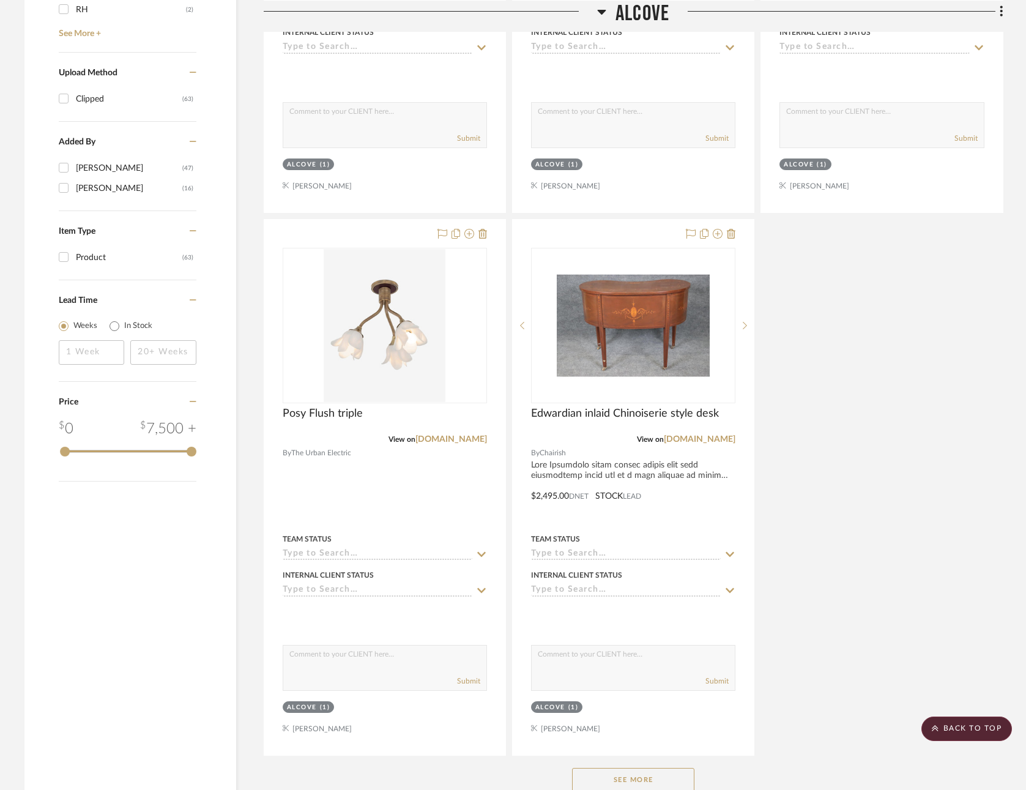
scroll to position [1293, 0]
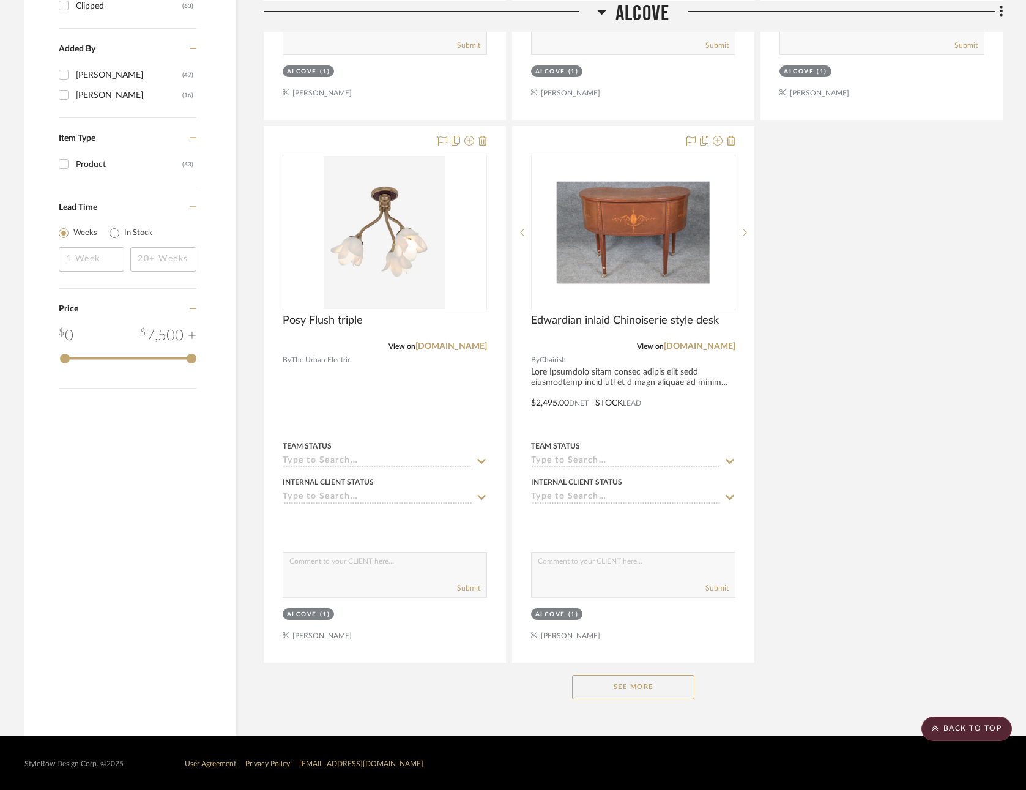
click at [637, 680] on button "See More" at bounding box center [633, 687] width 122 height 24
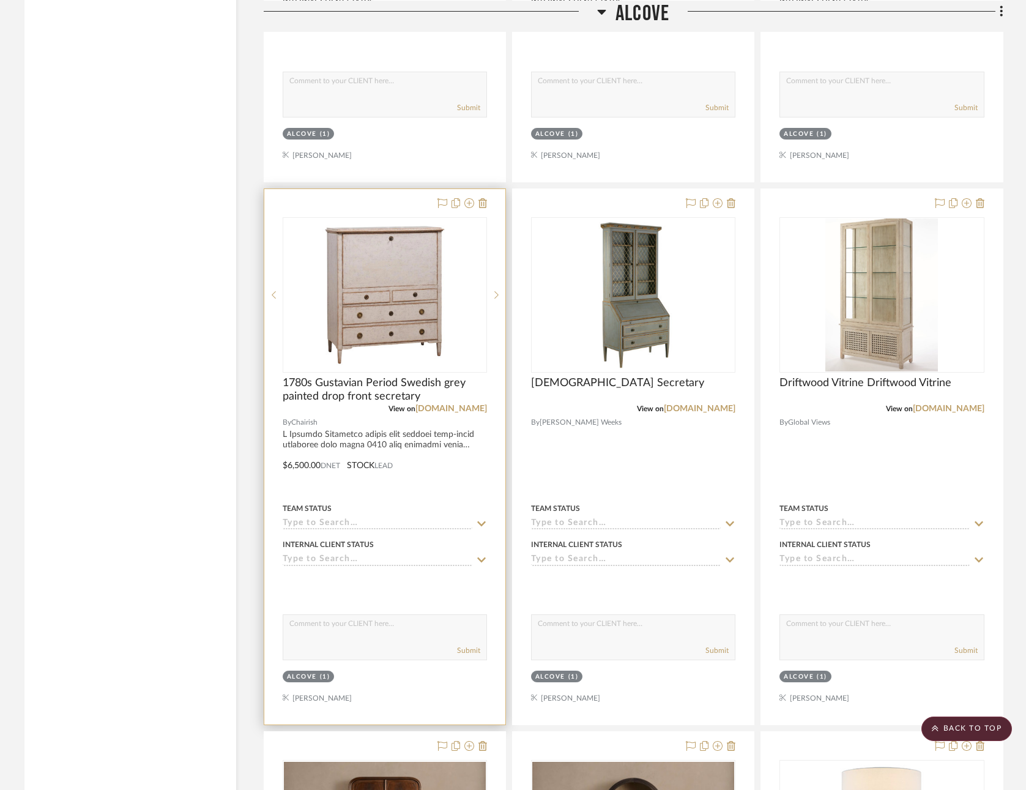
scroll to position [7744, 0]
click at [472, 403] on link "[DOMAIN_NAME]" at bounding box center [451, 407] width 72 height 9
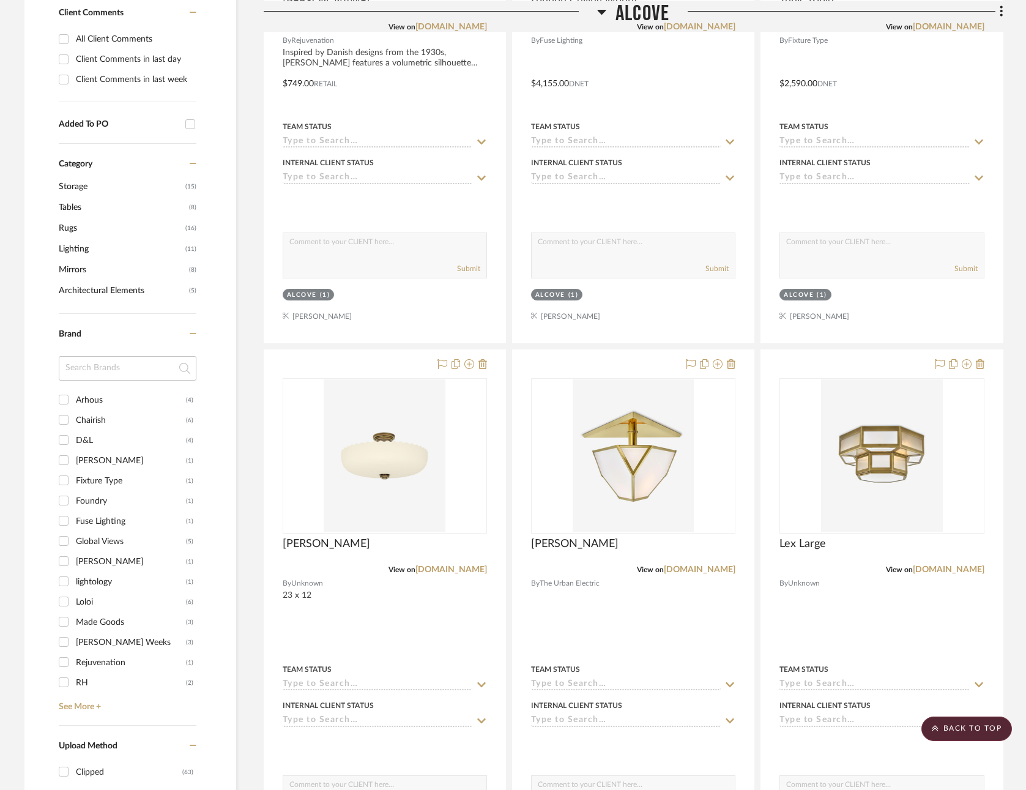
scroll to position [0, 0]
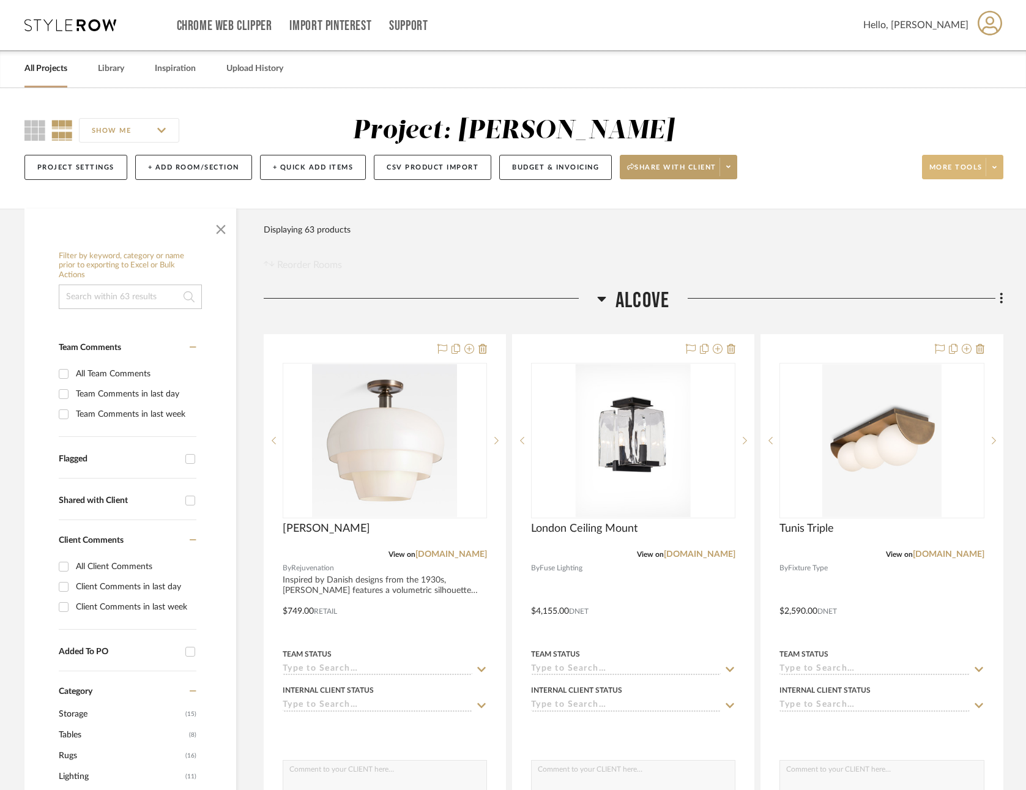
click at [950, 166] on span "More tools" at bounding box center [955, 172] width 53 height 18
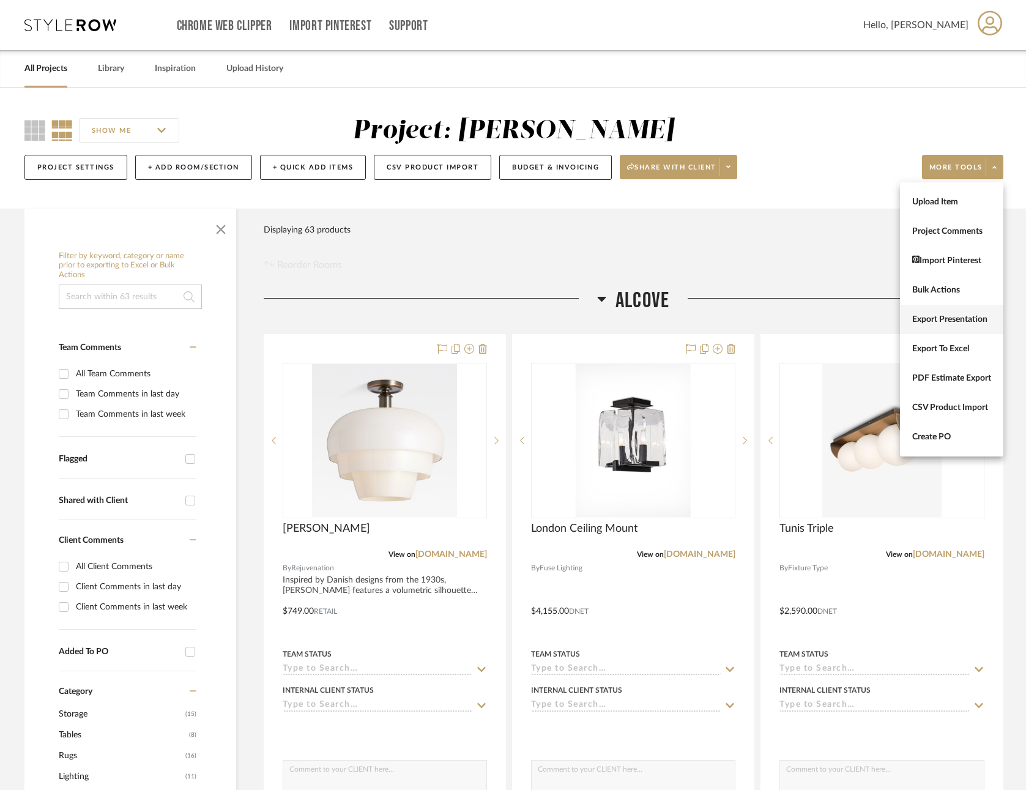
click at [937, 317] on span "Export Presentation" at bounding box center [951, 319] width 79 height 10
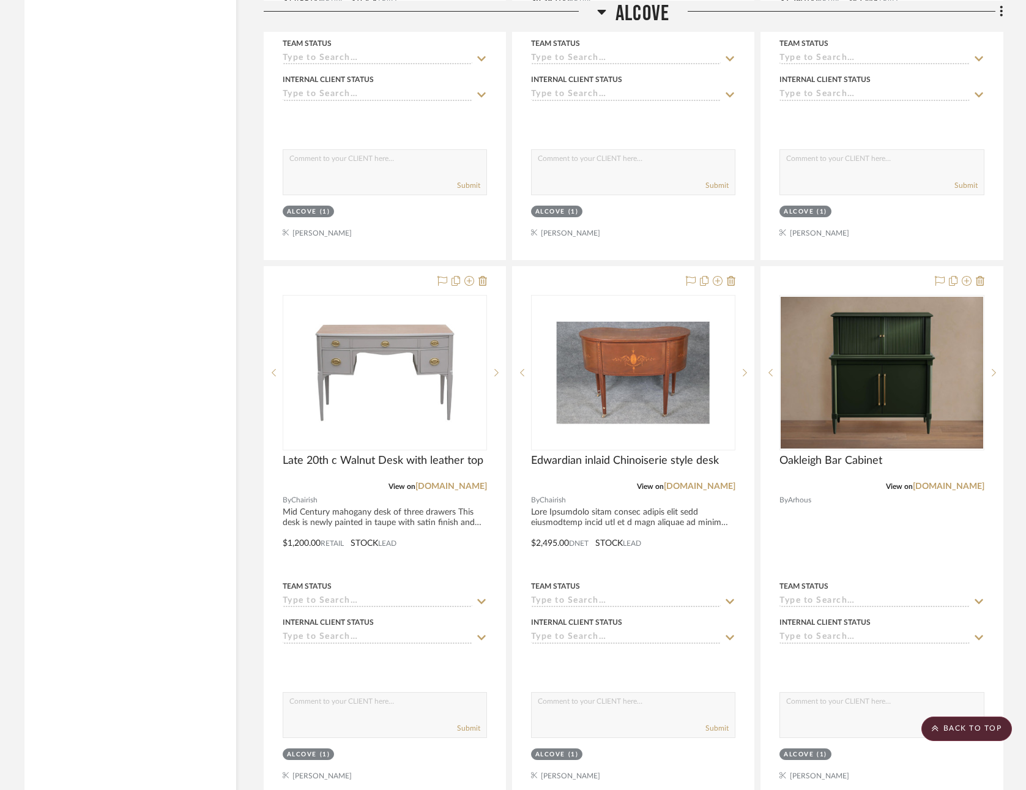
scroll to position [7124, 0]
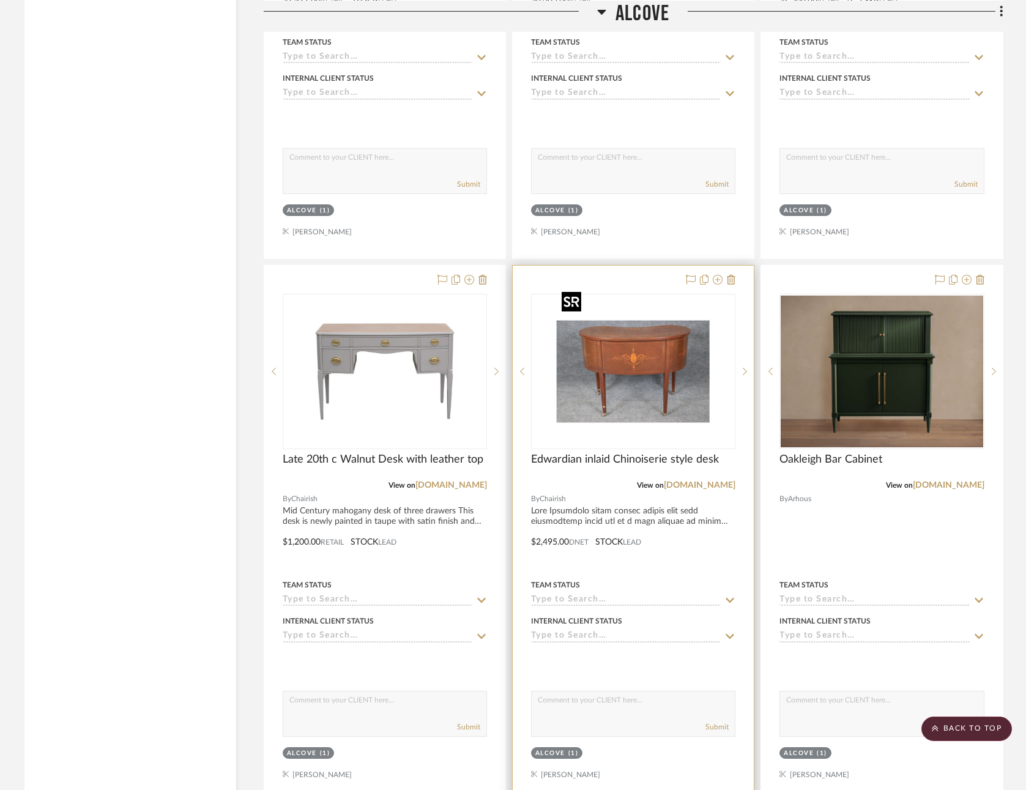
click at [623, 365] on img "0" at bounding box center [633, 371] width 153 height 153
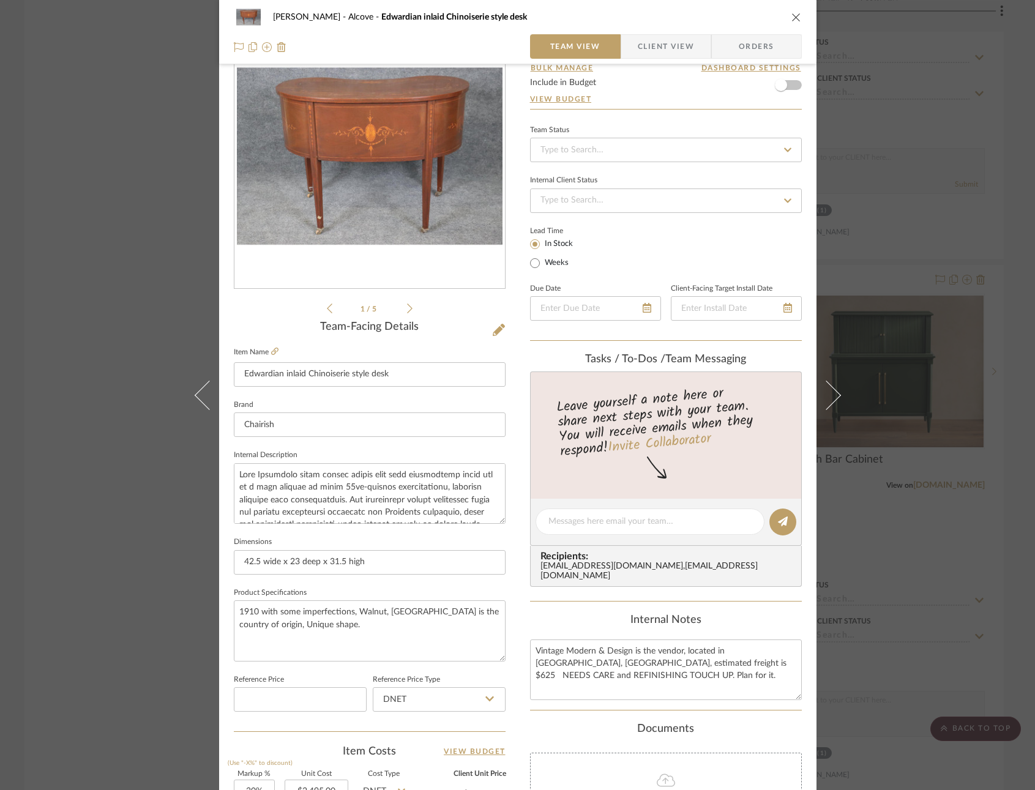
scroll to position [0, 0]
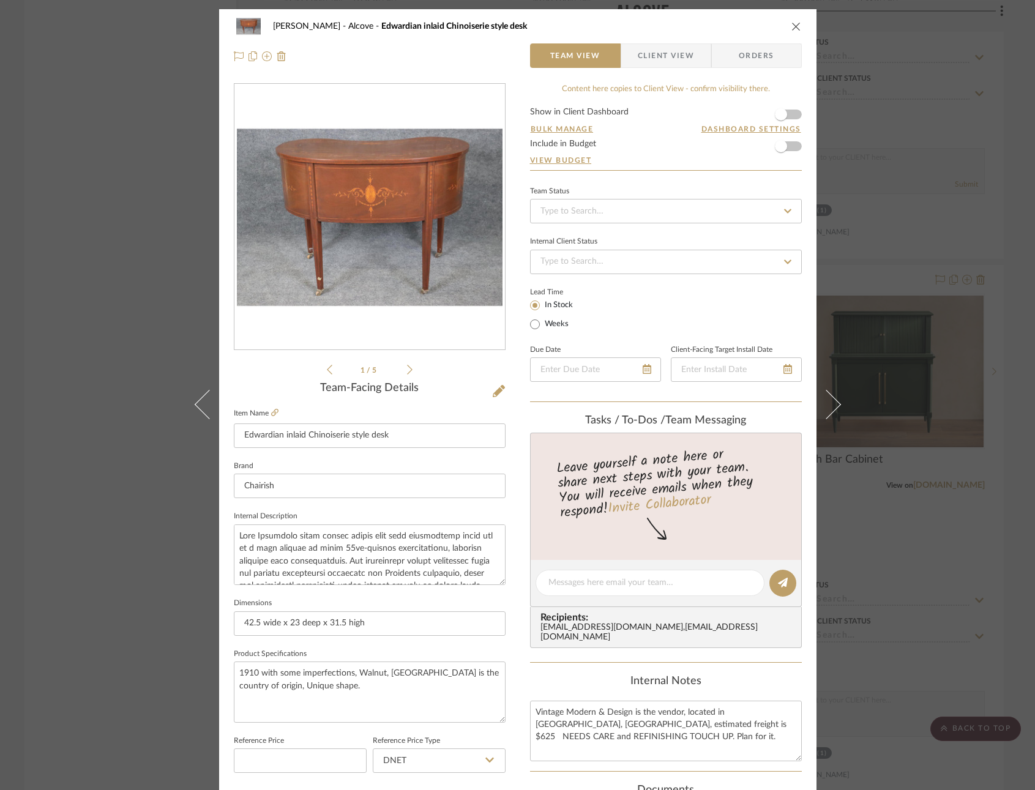
click at [407, 367] on icon at bounding box center [410, 369] width 6 height 11
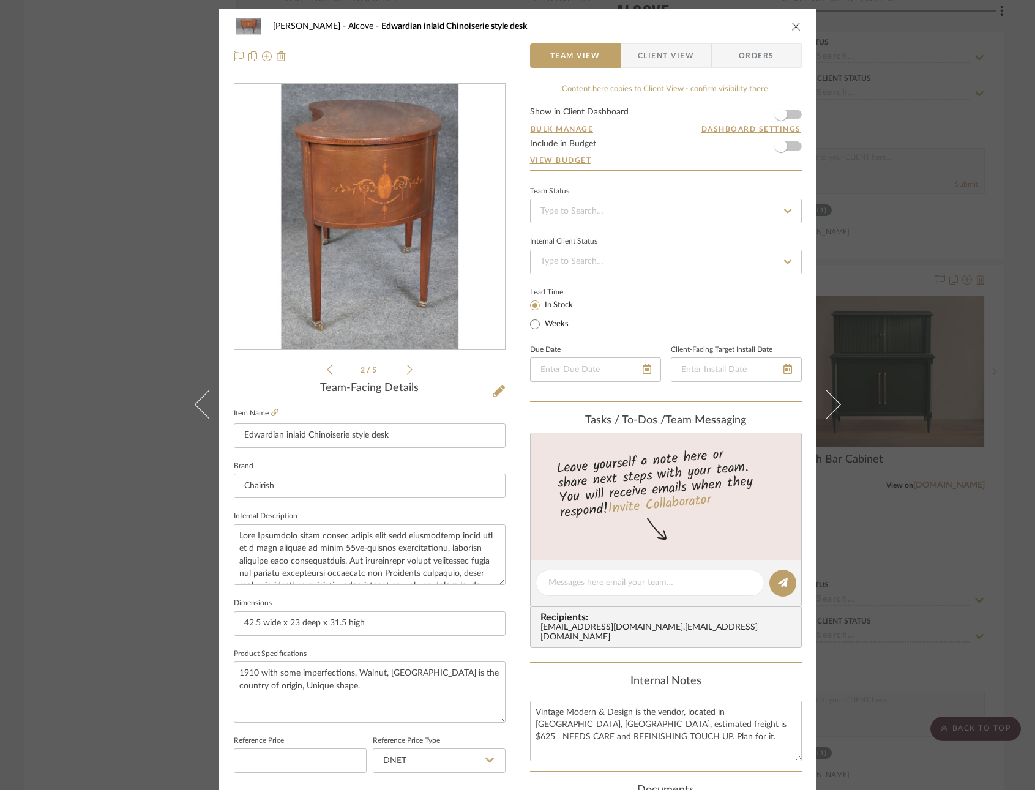
click at [407, 367] on icon at bounding box center [410, 369] width 6 height 11
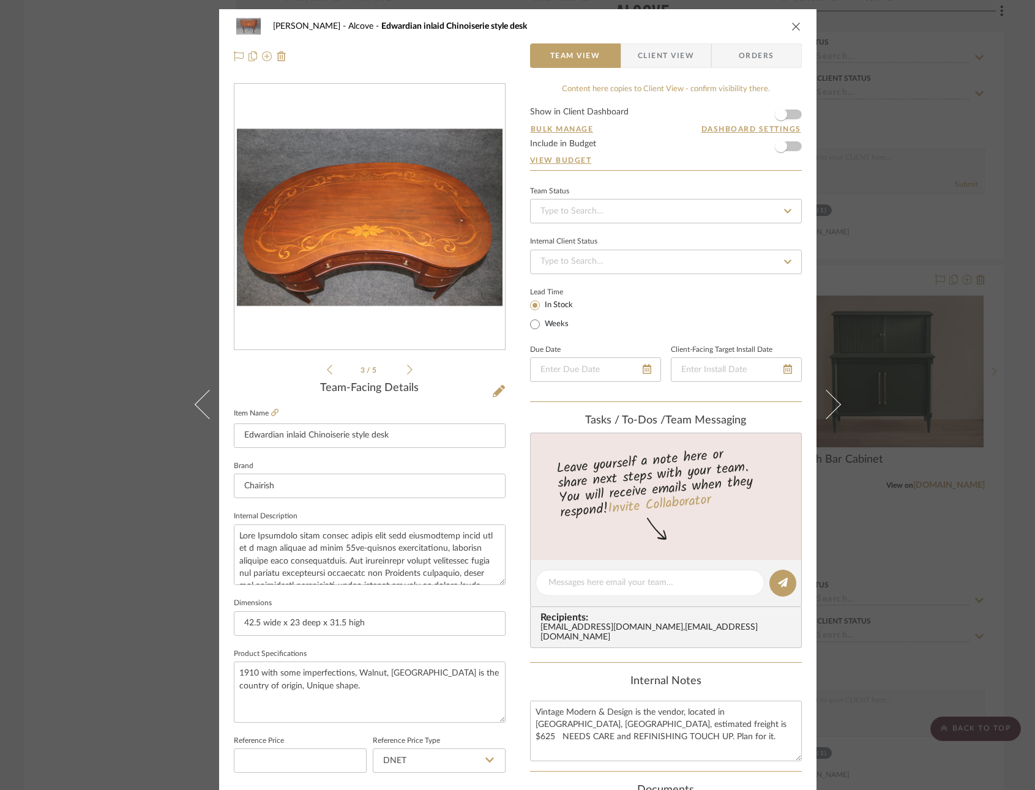
click at [407, 367] on icon at bounding box center [410, 369] width 6 height 11
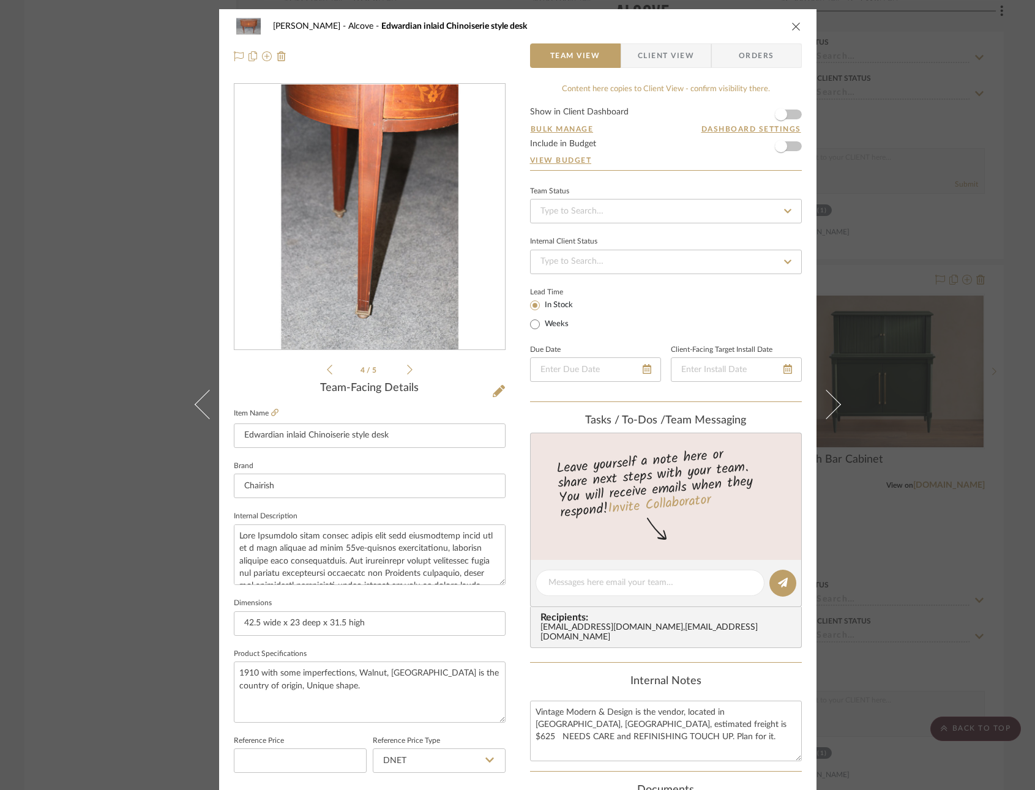
click at [407, 367] on icon at bounding box center [410, 369] width 6 height 11
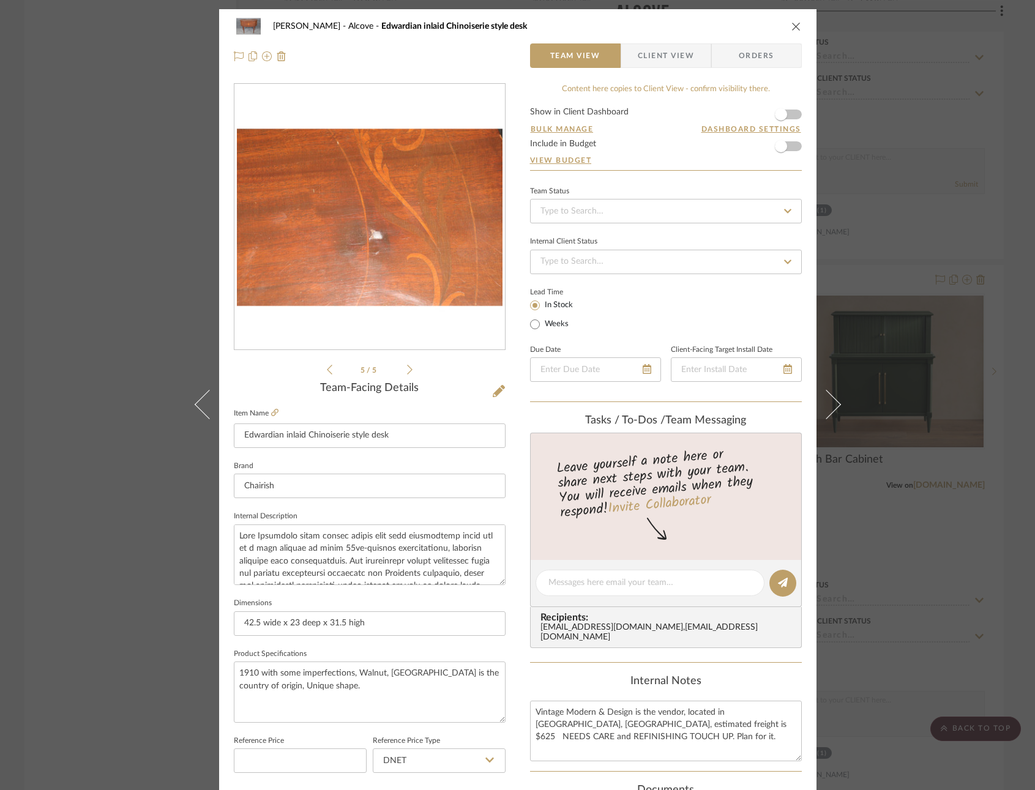
click at [407, 367] on icon at bounding box center [410, 369] width 6 height 11
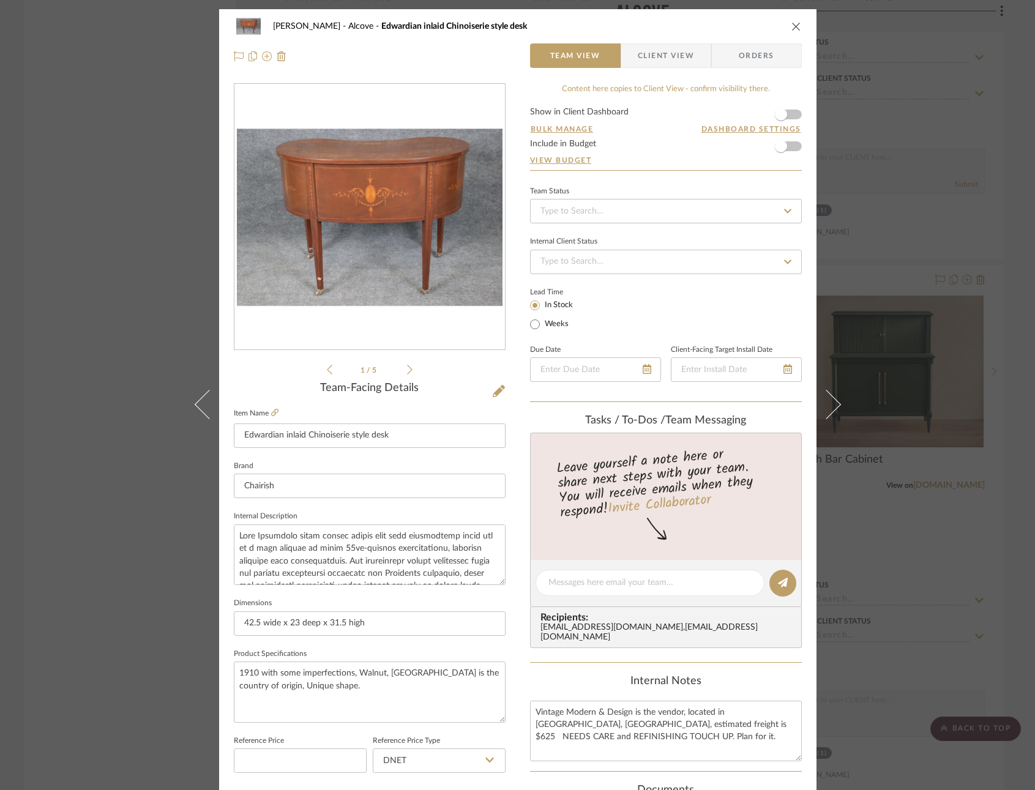
click at [407, 367] on icon at bounding box center [410, 369] width 6 height 11
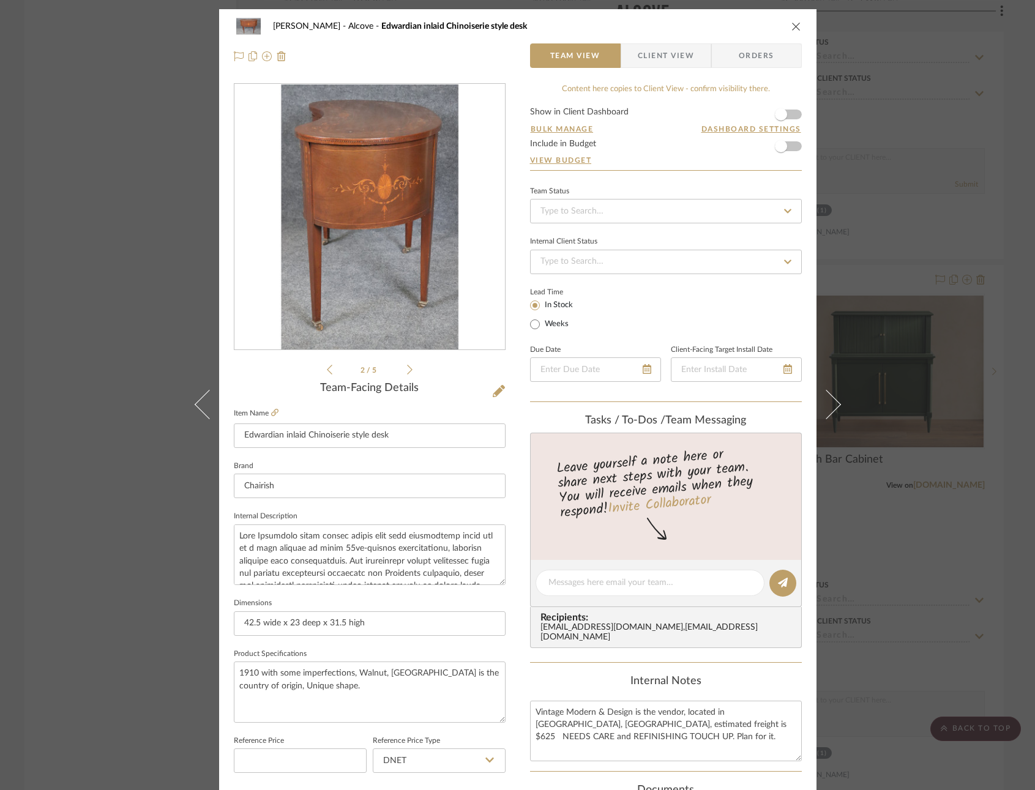
click at [407, 367] on icon at bounding box center [410, 369] width 6 height 11
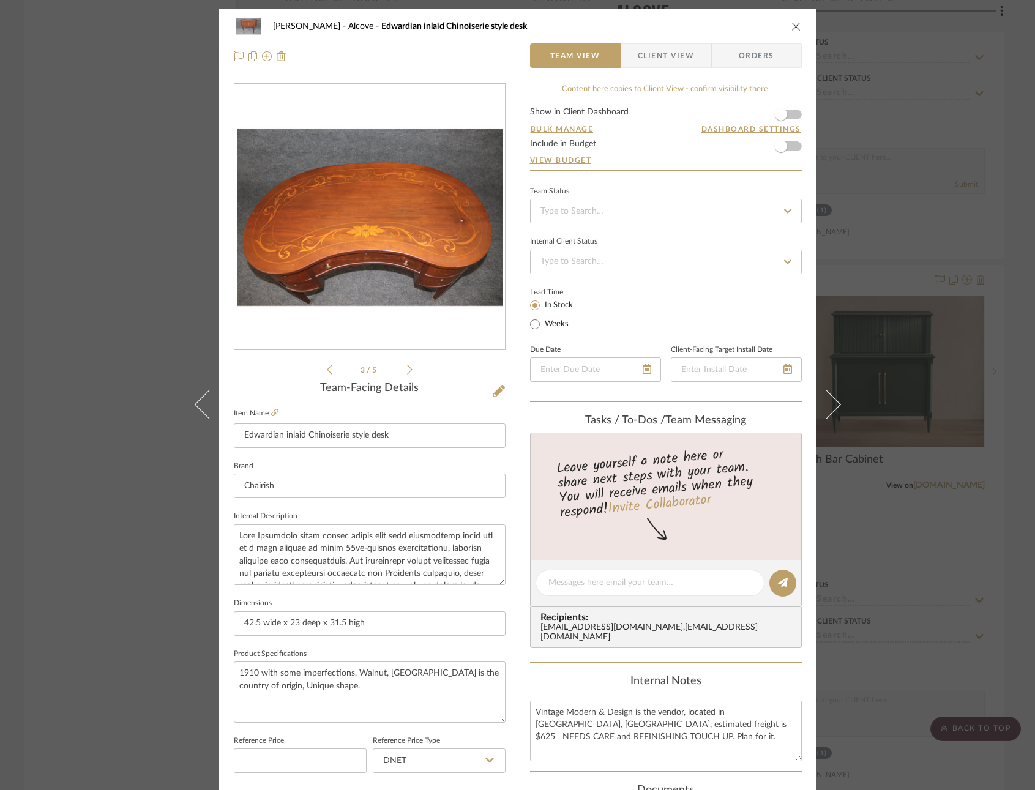
click at [407, 367] on icon at bounding box center [410, 369] width 6 height 11
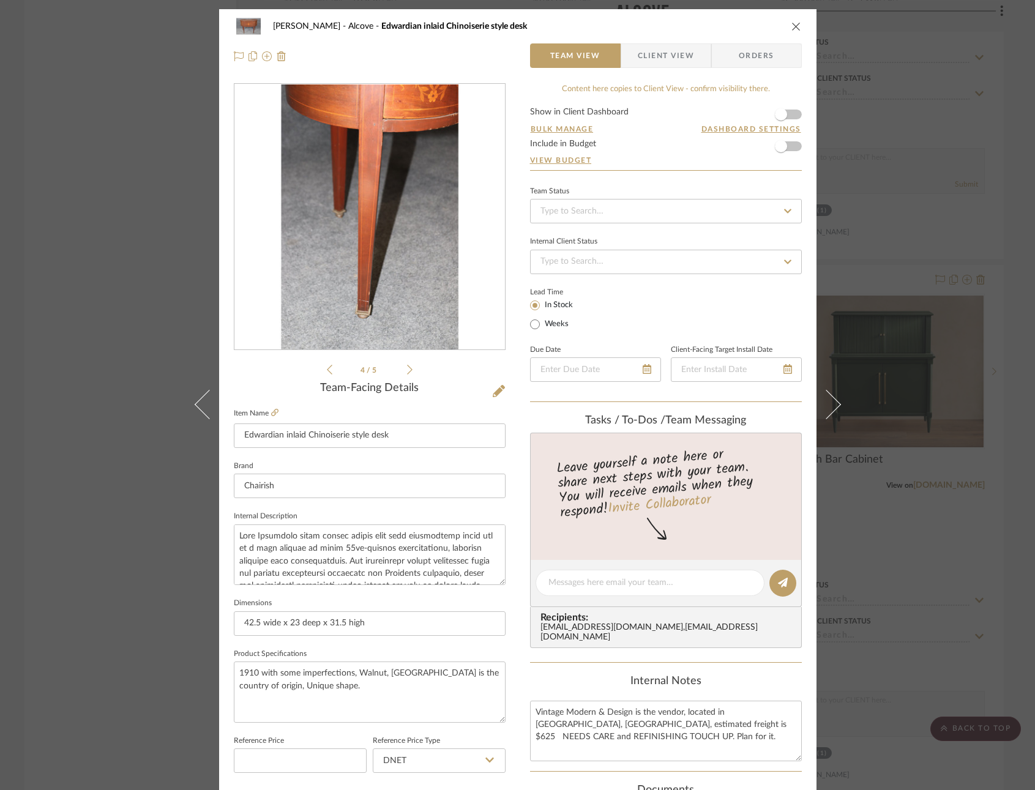
click at [407, 367] on icon at bounding box center [410, 369] width 6 height 11
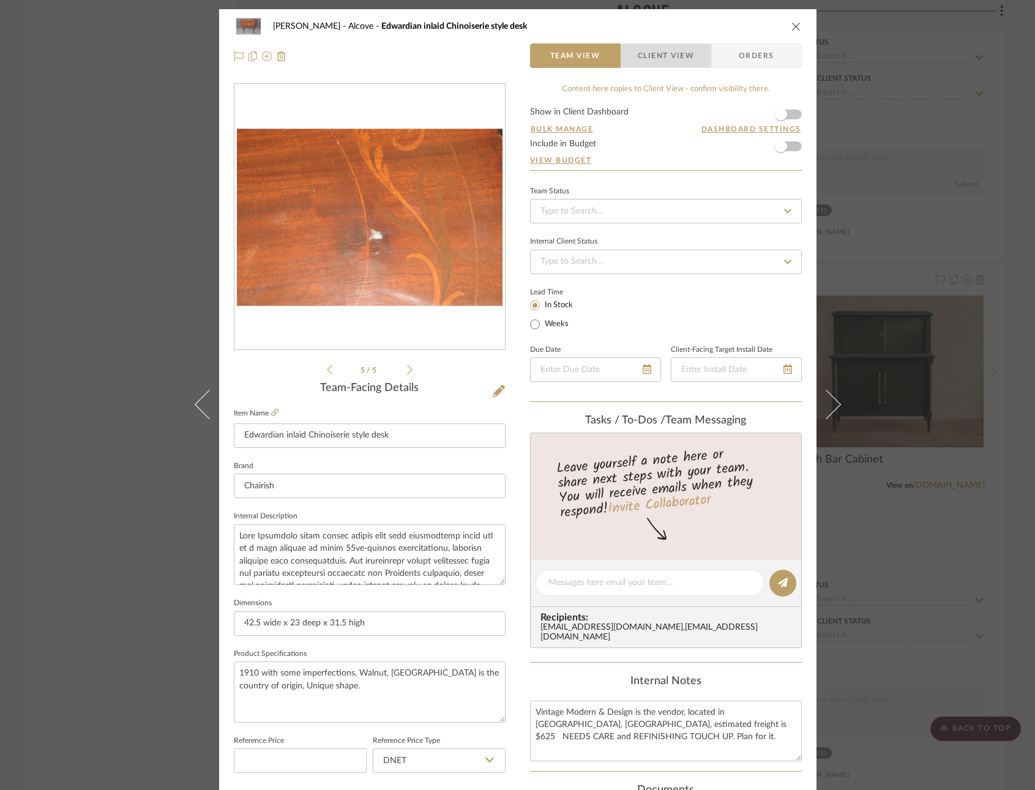
click at [649, 53] on span "Client View" at bounding box center [666, 55] width 56 height 24
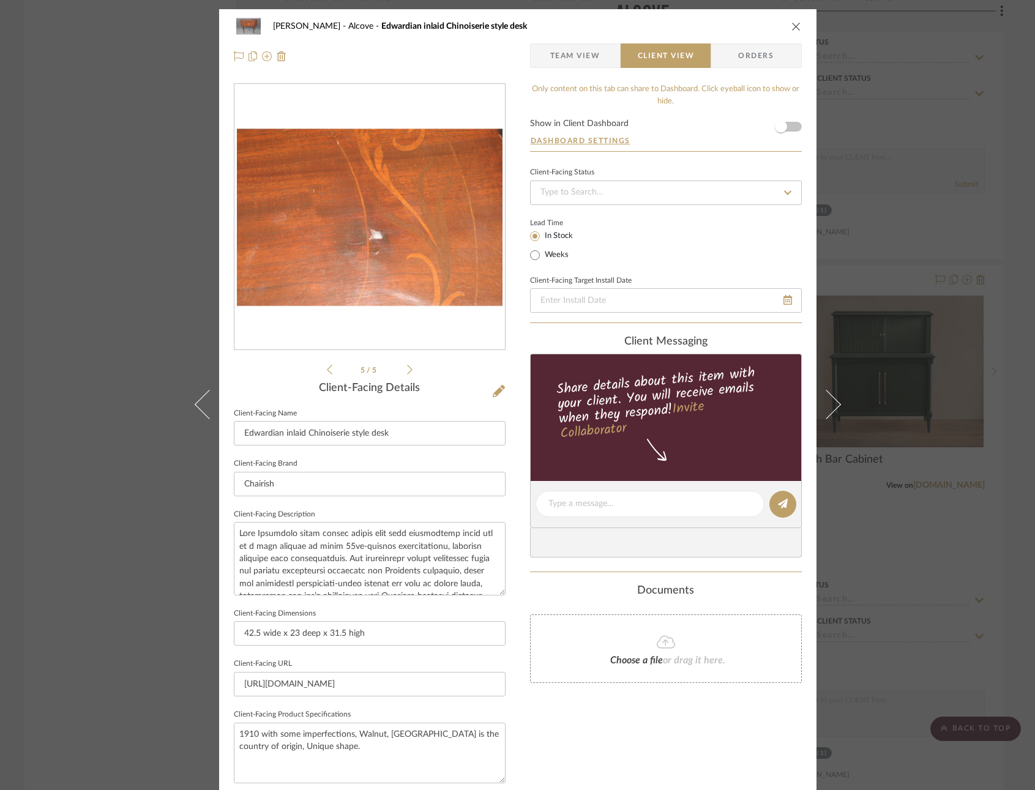
click at [791, 22] on icon "close" at bounding box center [796, 26] width 10 height 10
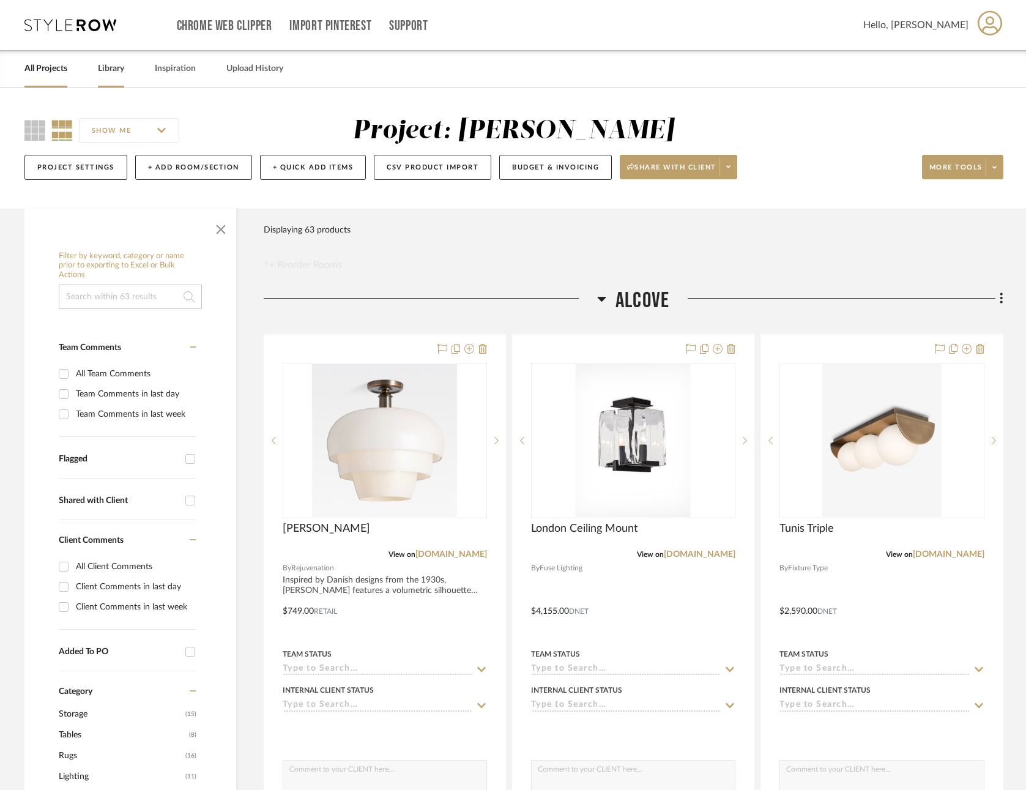
click at [111, 64] on link "Library" at bounding box center [111, 69] width 26 height 17
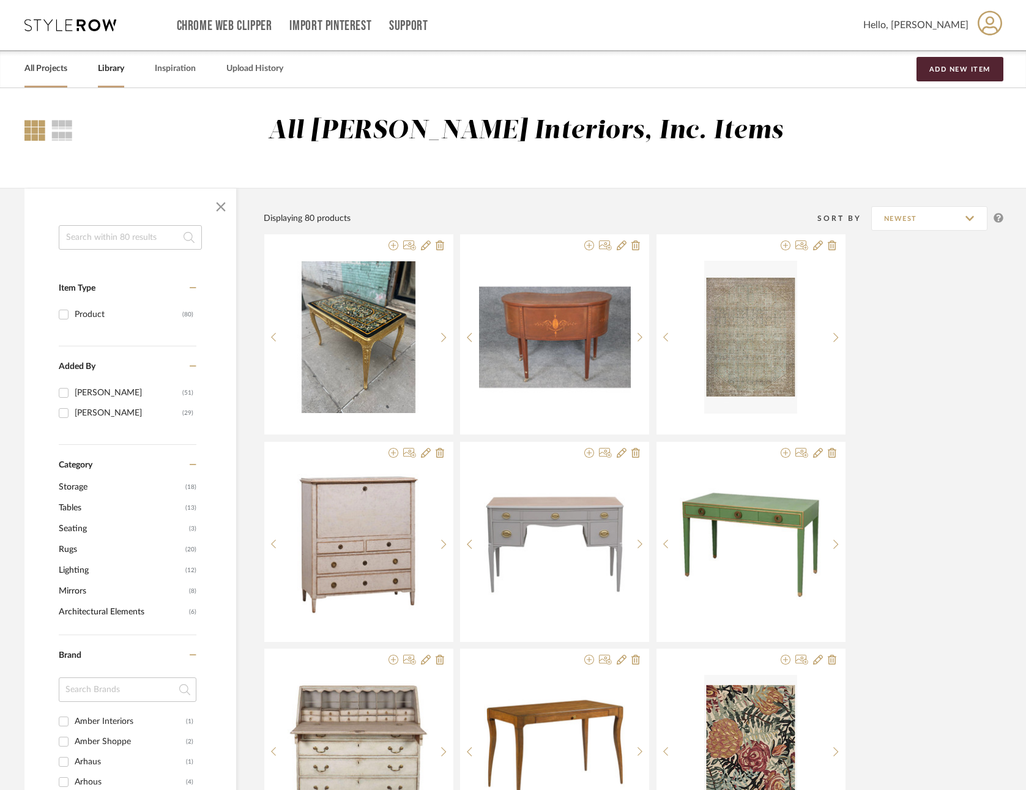
click at [54, 65] on link "All Projects" at bounding box center [45, 69] width 43 height 17
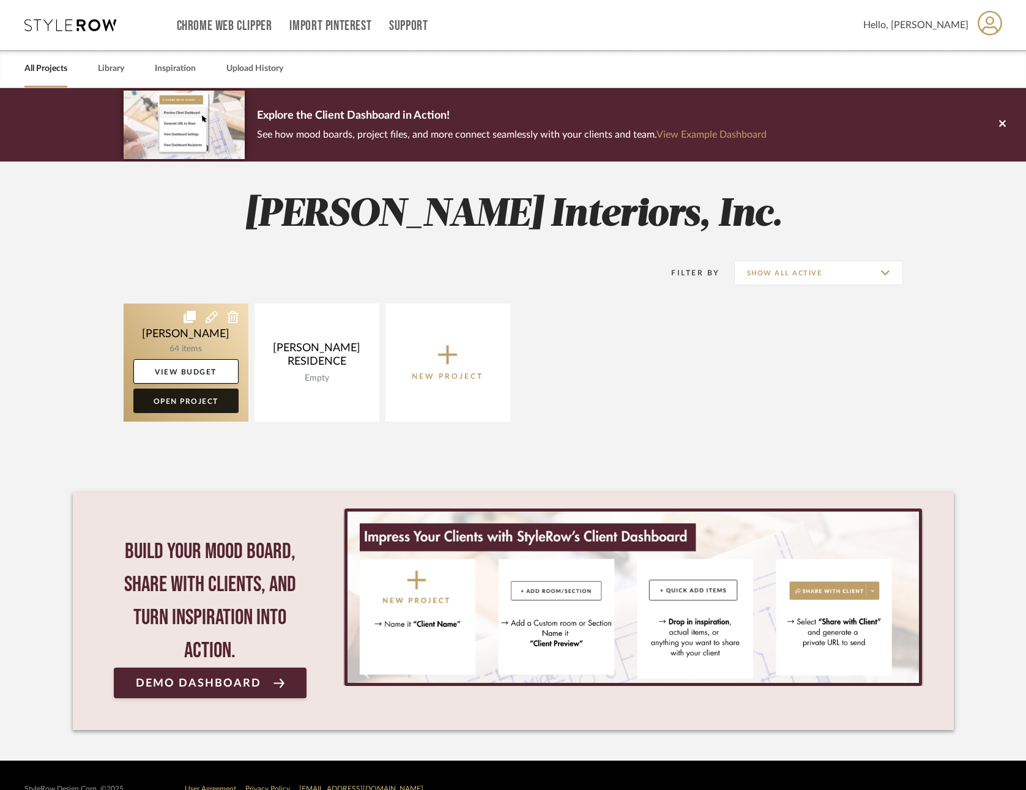
click at [187, 399] on link "Open Project" at bounding box center [185, 401] width 105 height 24
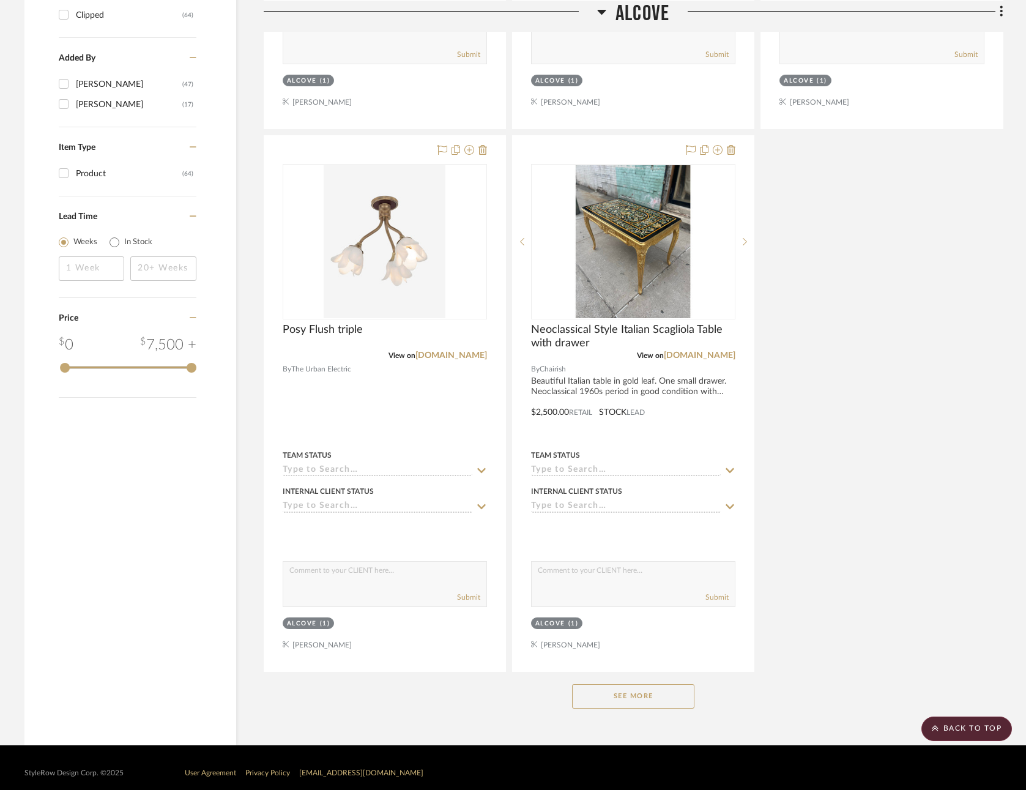
scroll to position [1293, 0]
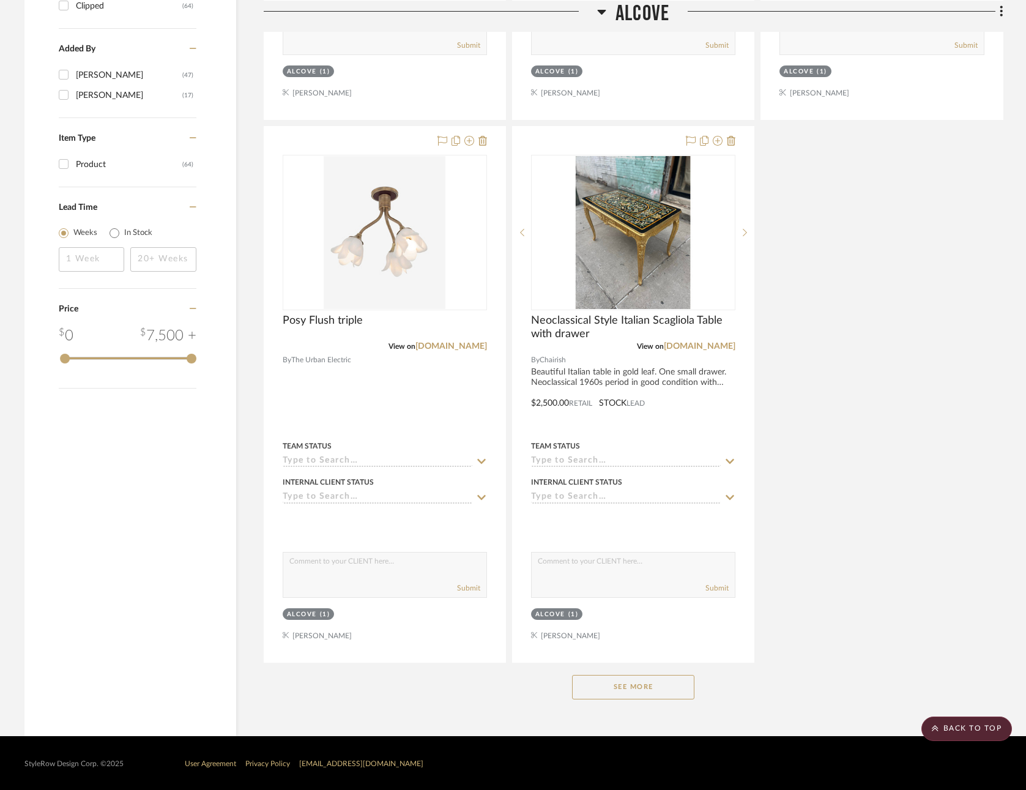
click at [656, 680] on button "See More" at bounding box center [633, 687] width 122 height 24
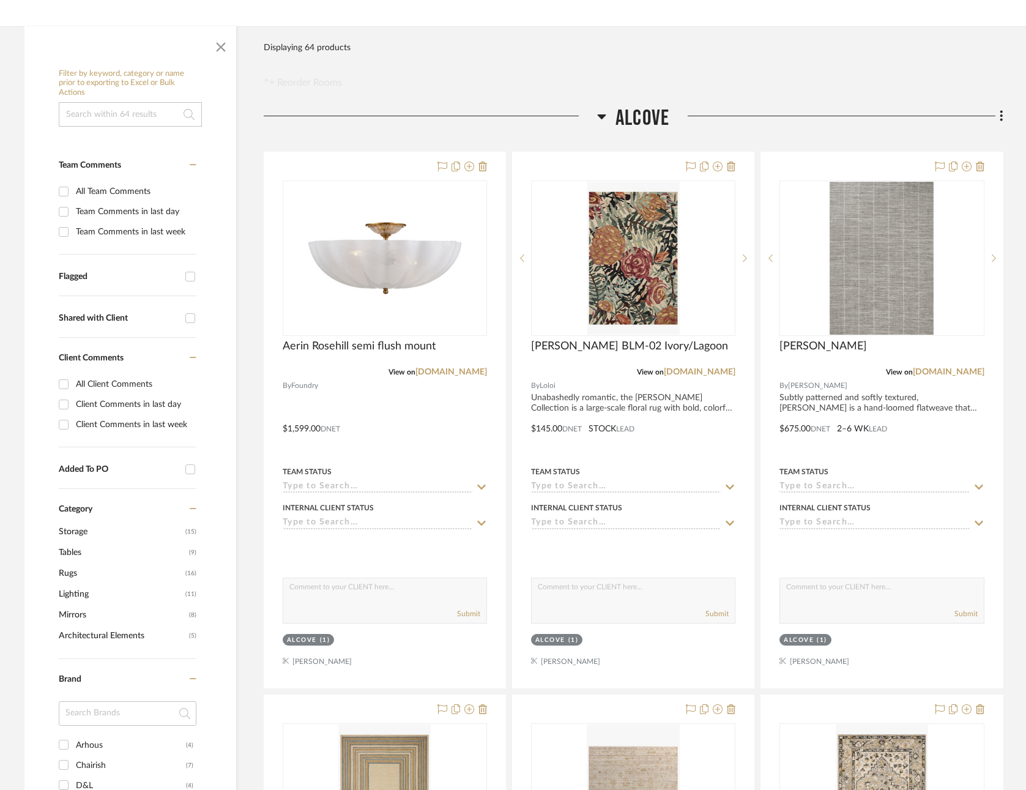
scroll to position [51, 0]
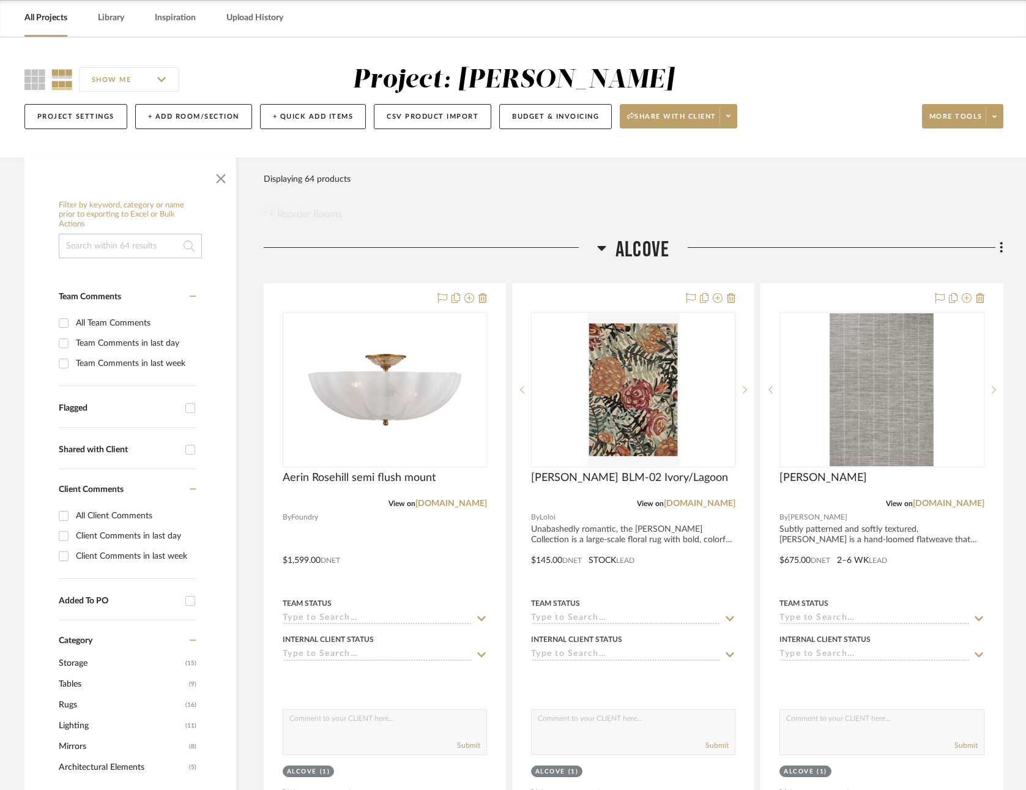
click at [46, 13] on link "All Projects" at bounding box center [45, 18] width 43 height 17
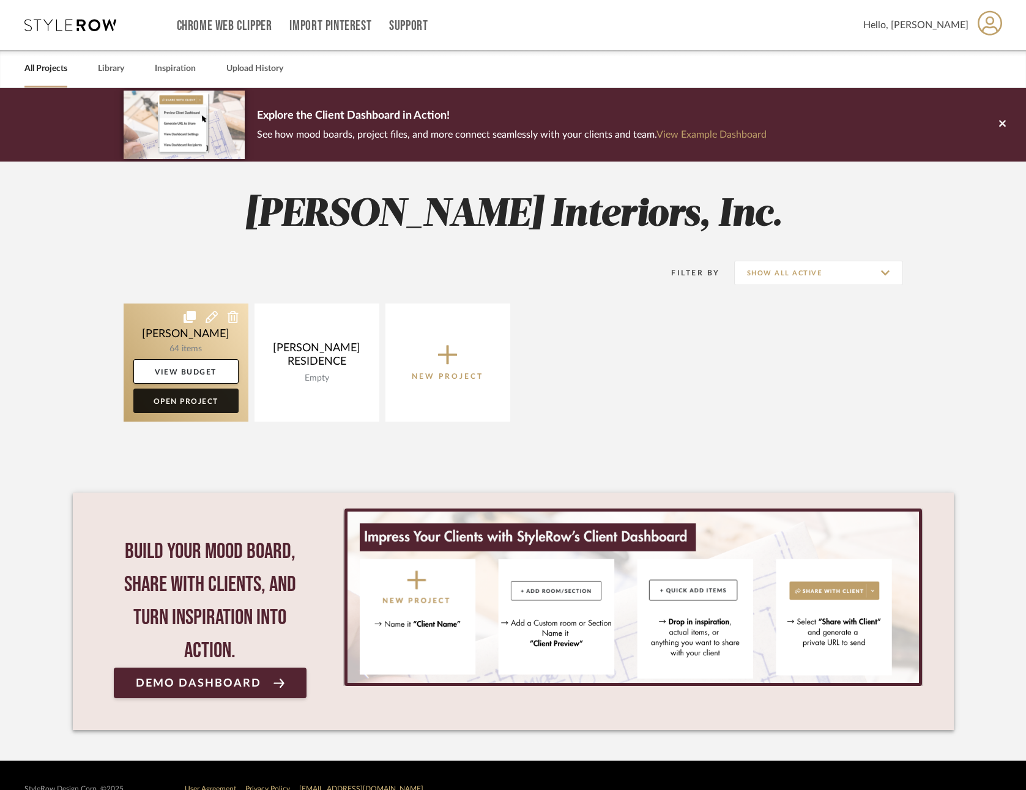
click at [188, 398] on link "Open Project" at bounding box center [185, 401] width 105 height 24
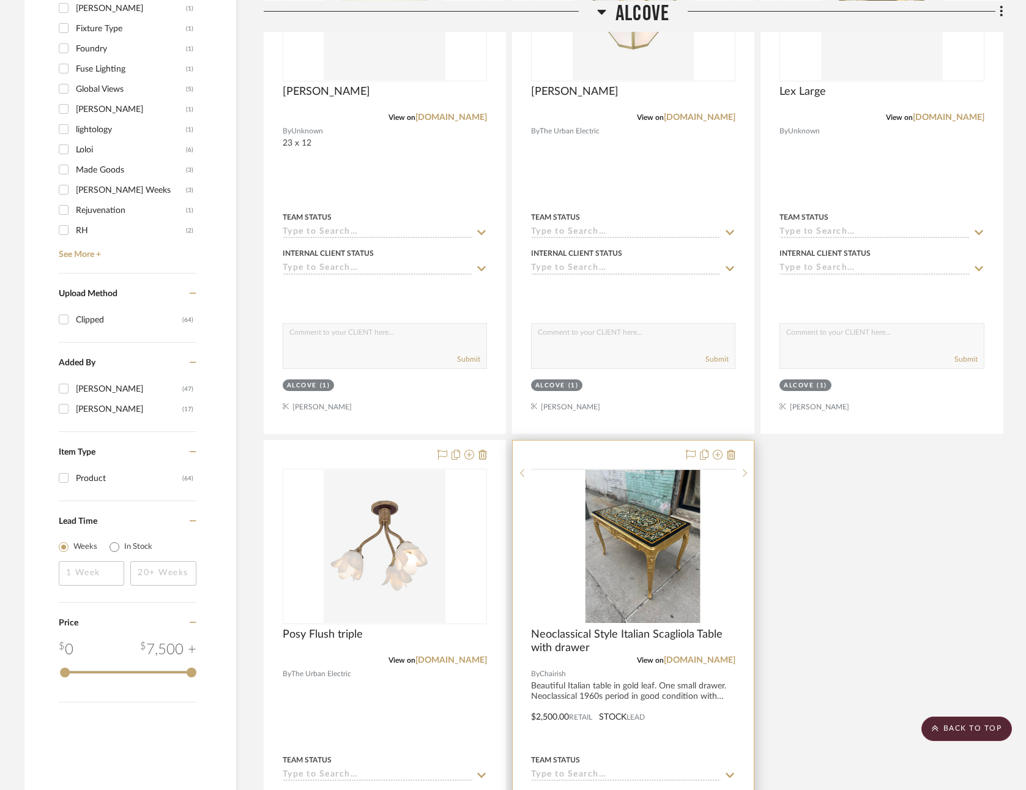
scroll to position [1293, 0]
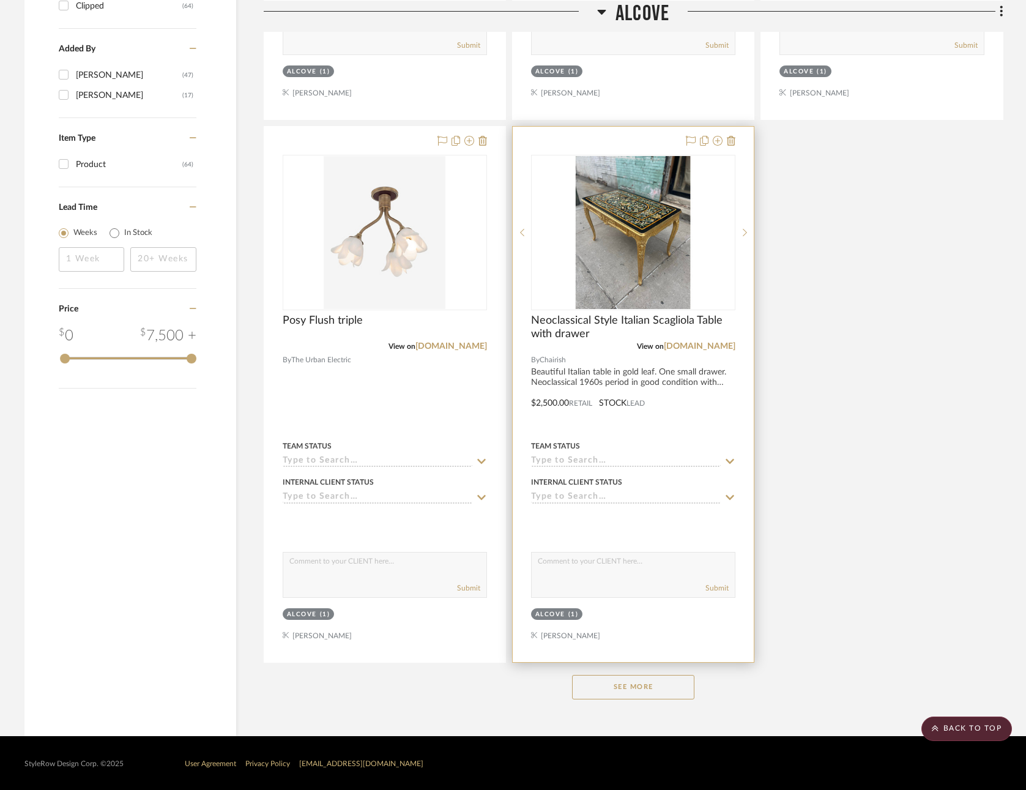
drag, startPoint x: 641, startPoint y: 683, endPoint x: 661, endPoint y: 435, distance: 249.2
click at [641, 683] on button "See More" at bounding box center [633, 687] width 122 height 24
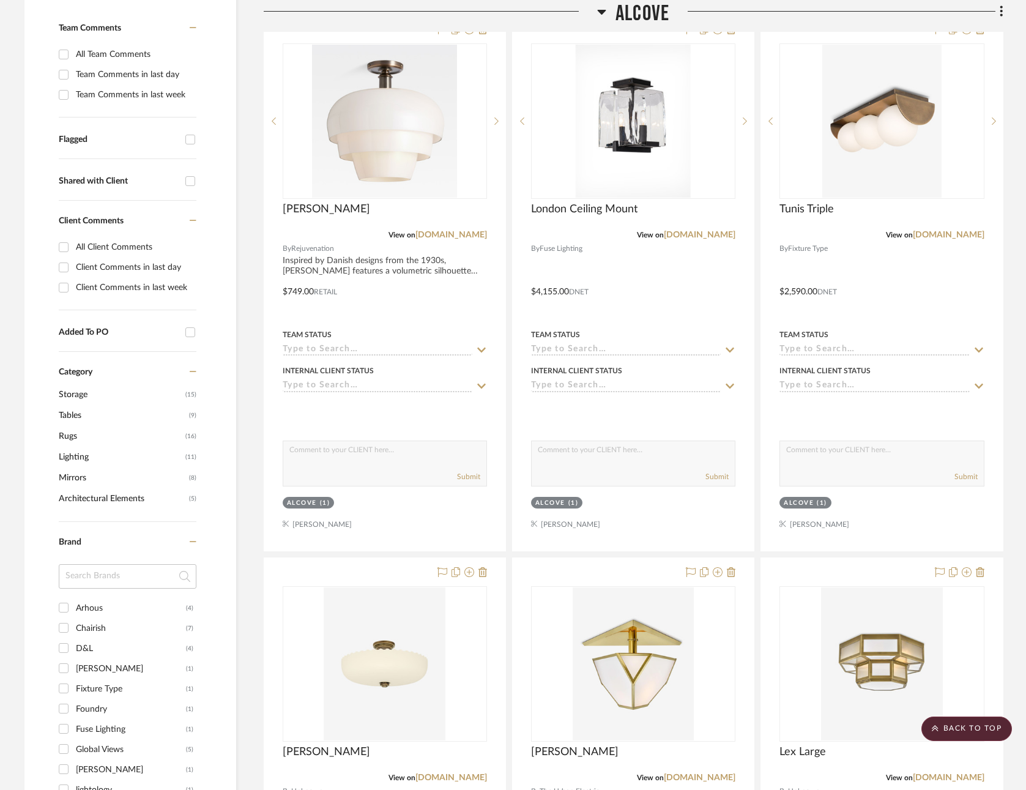
scroll to position [0, 0]
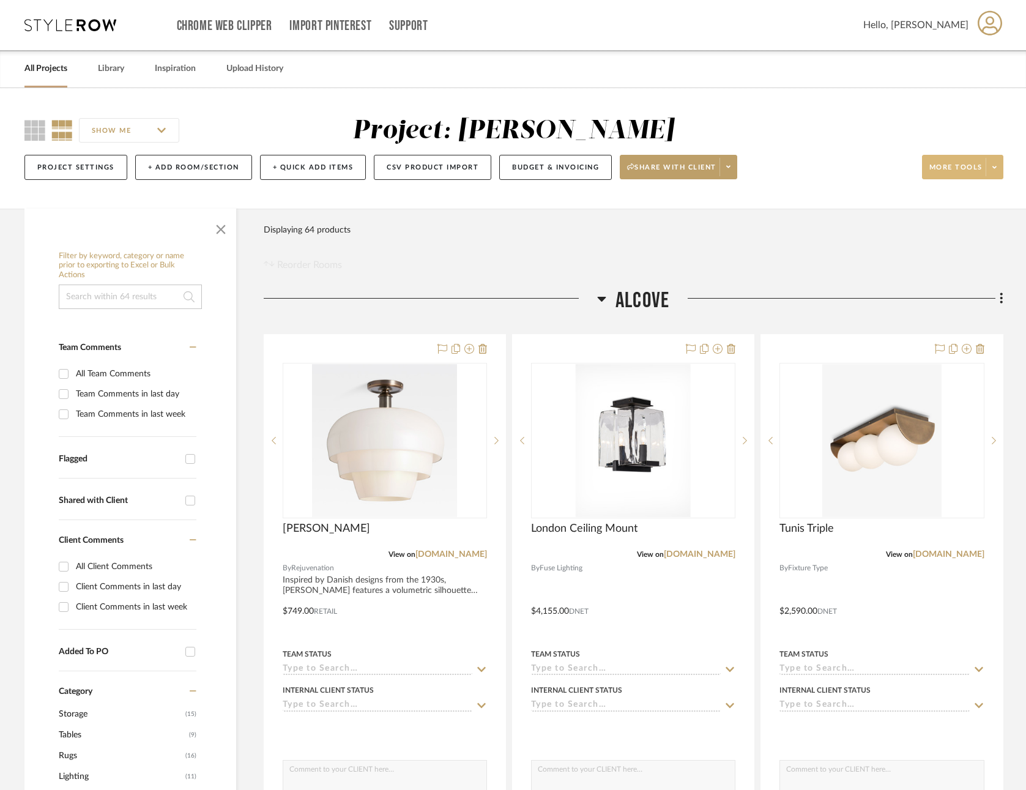
click at [960, 168] on span "More tools" at bounding box center [955, 172] width 53 height 18
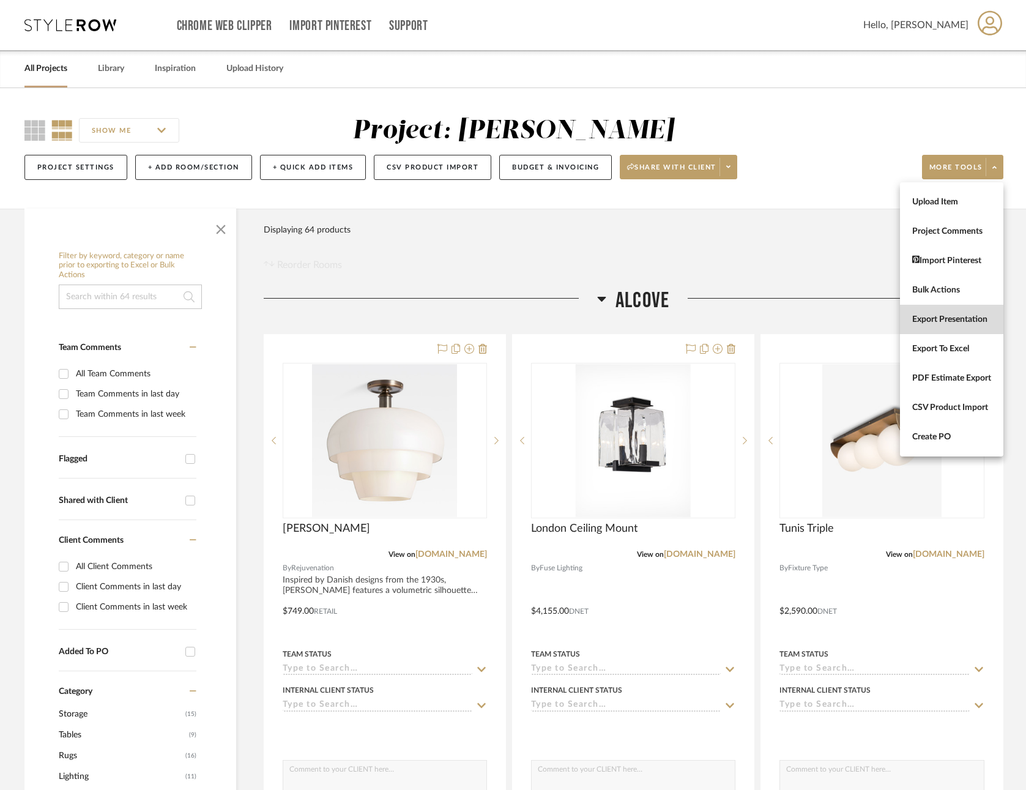
click at [926, 316] on span "Export Presentation" at bounding box center [951, 319] width 79 height 10
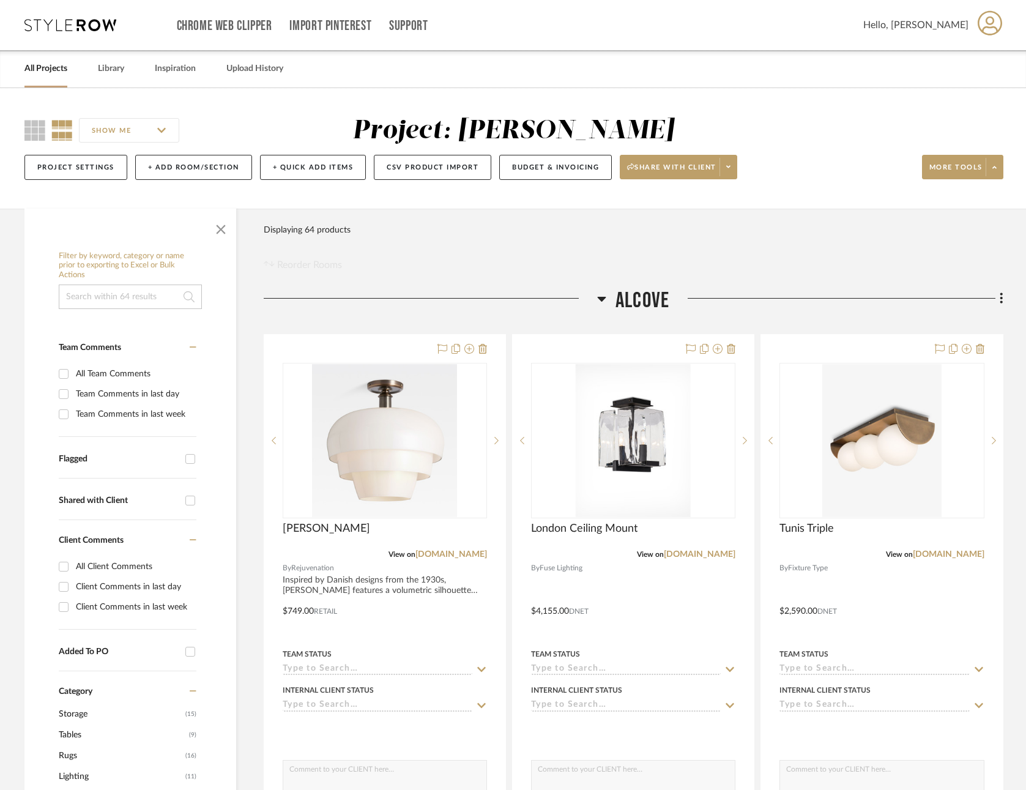
scroll to position [1, 0]
